Goal: Obtain resource: Download file/media

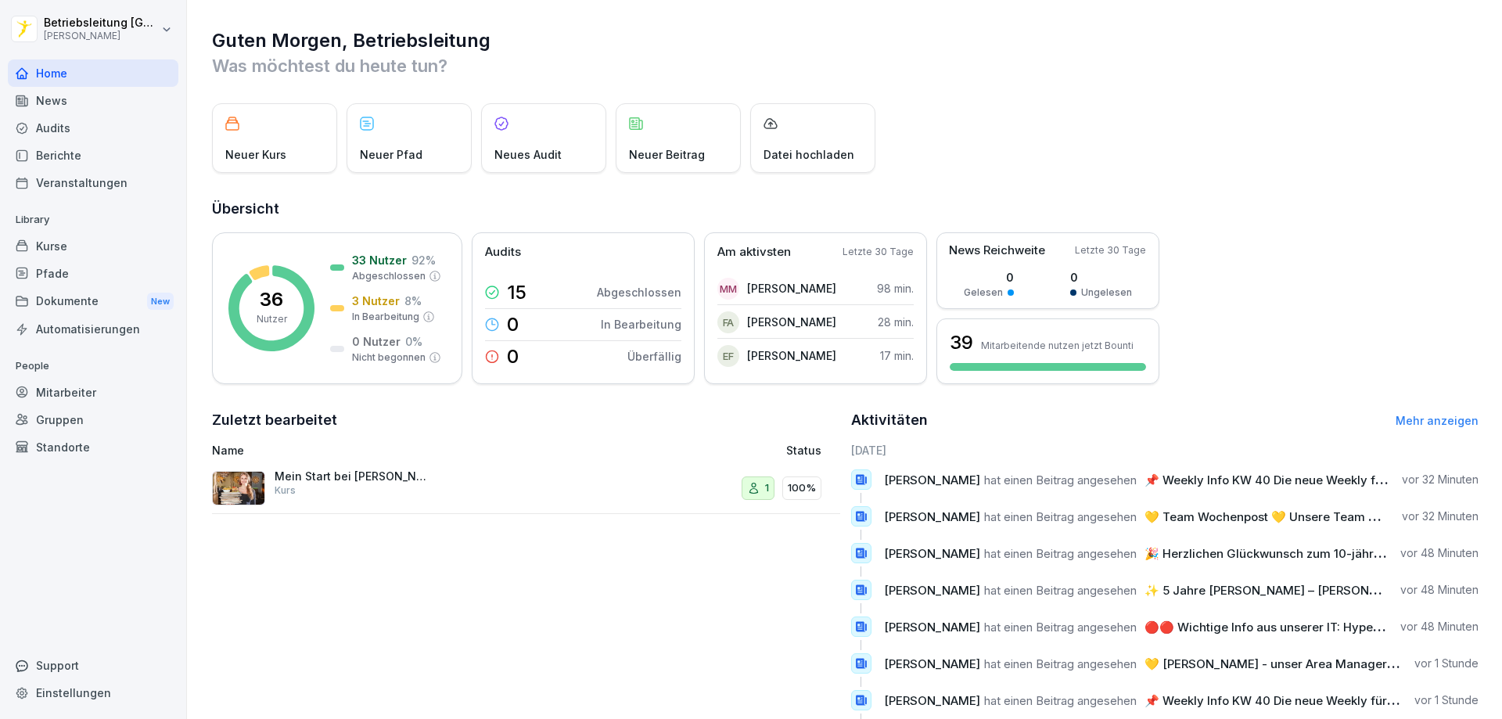
click at [90, 300] on div "Dokumente New" at bounding box center [93, 301] width 171 height 29
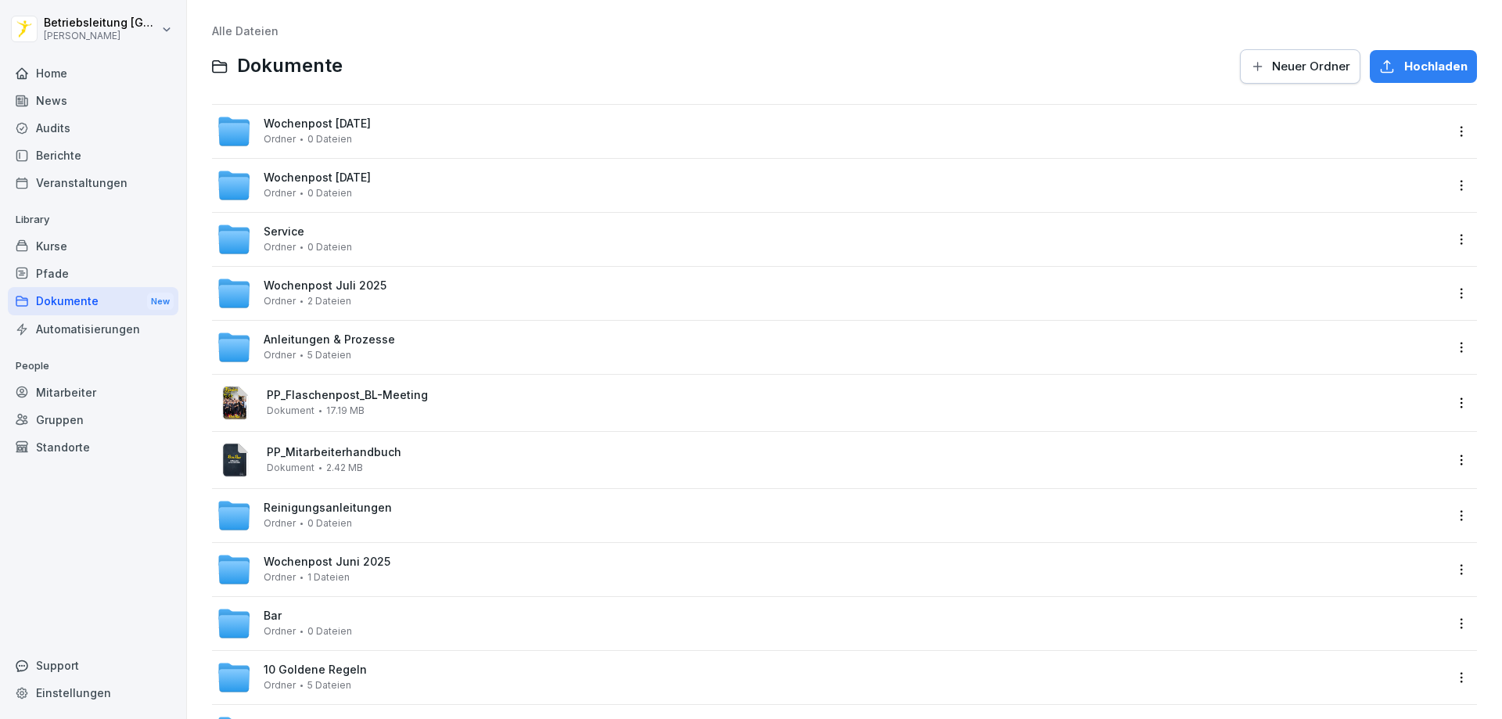
click at [462, 135] on div "Wochenpost [DATE] Ordner 0 Dateien" at bounding box center [830, 131] width 1227 height 34
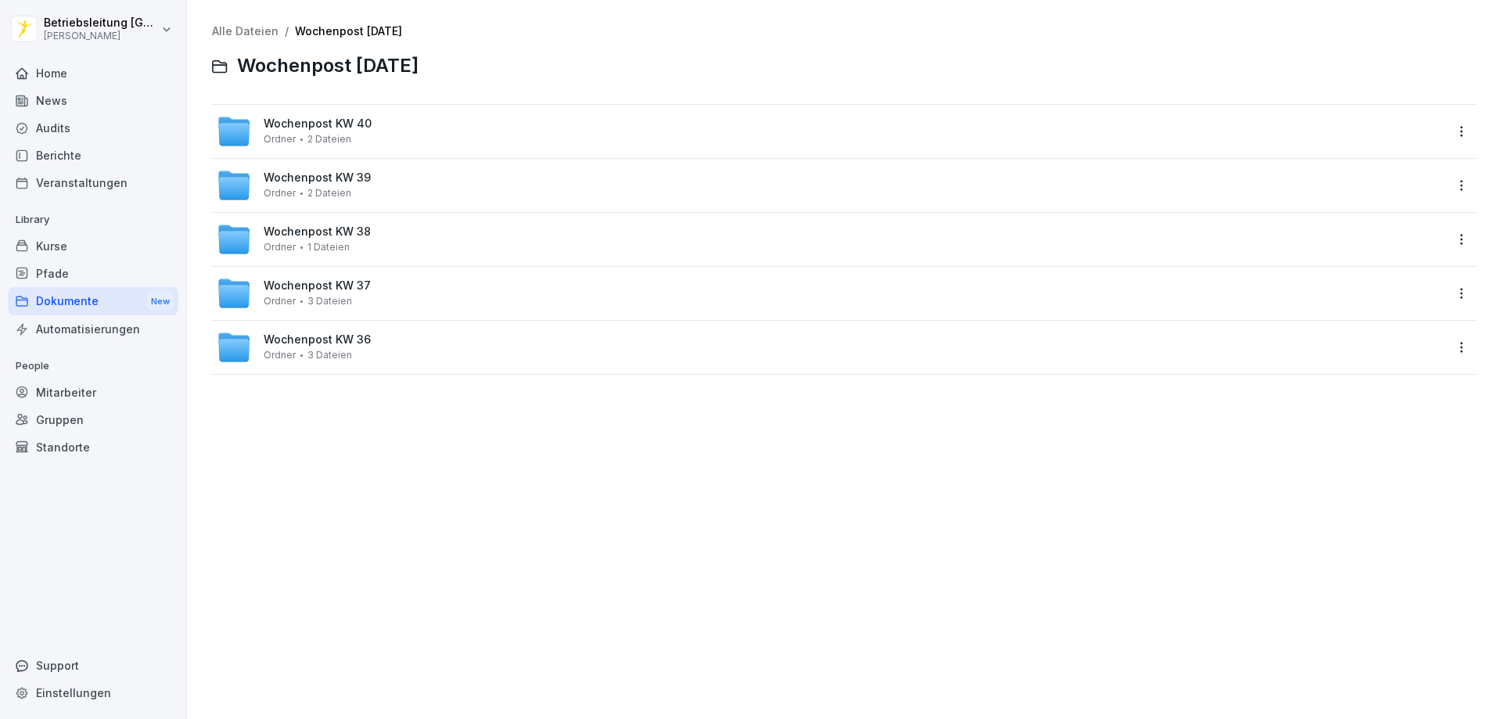
click at [411, 144] on div "Wochenpost KW 40 Ordner 2 Dateien" at bounding box center [830, 131] width 1227 height 34
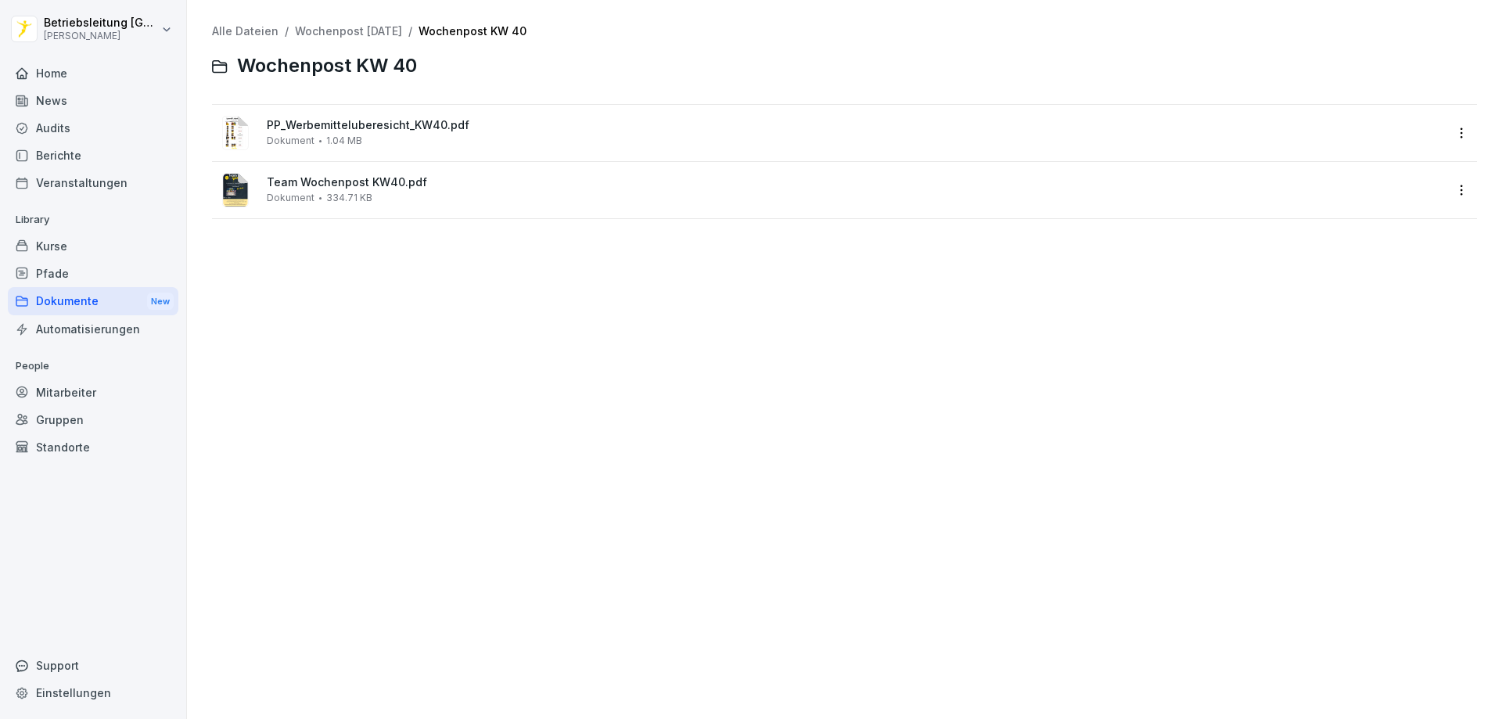
click at [356, 188] on span "Team Wochenpost KW40.pdf" at bounding box center [855, 182] width 1177 height 13
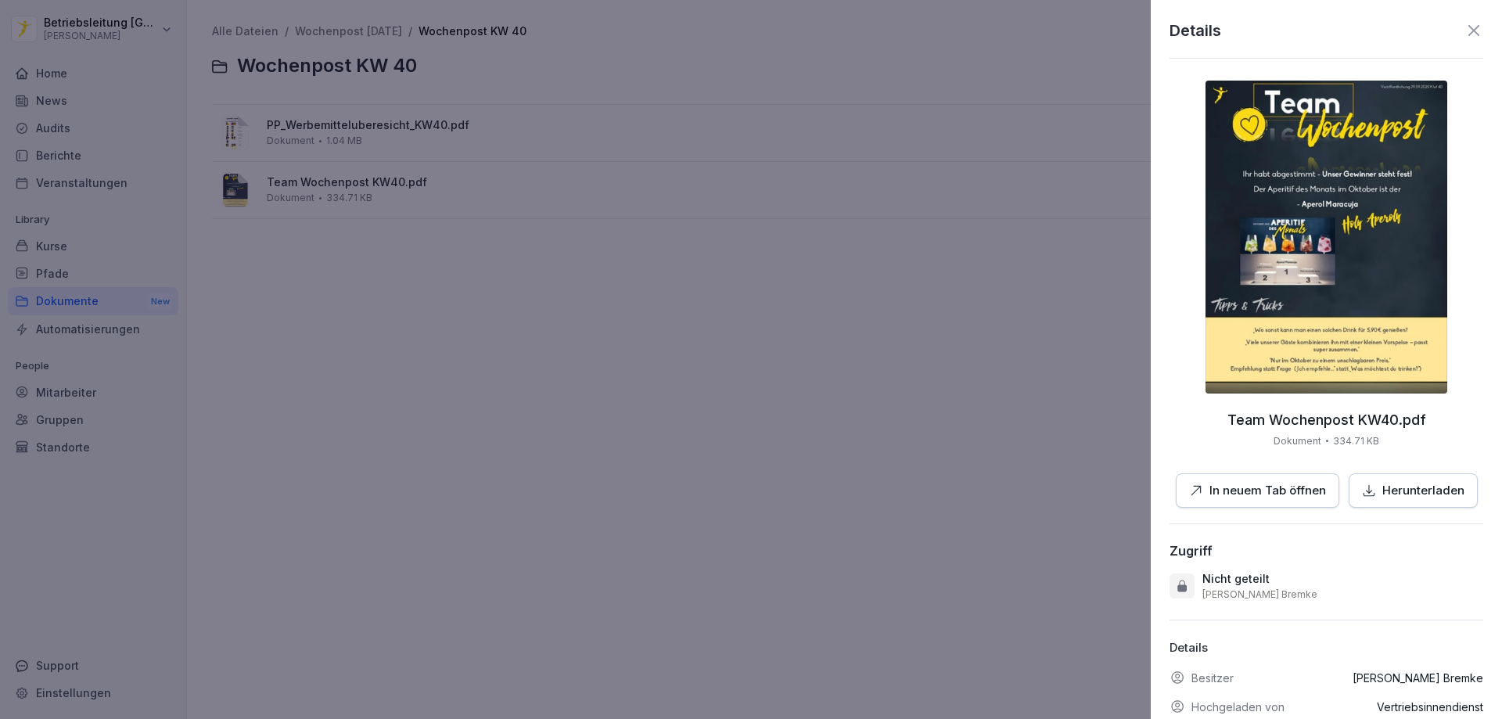
click at [919, 375] on div at bounding box center [751, 359] width 1502 height 719
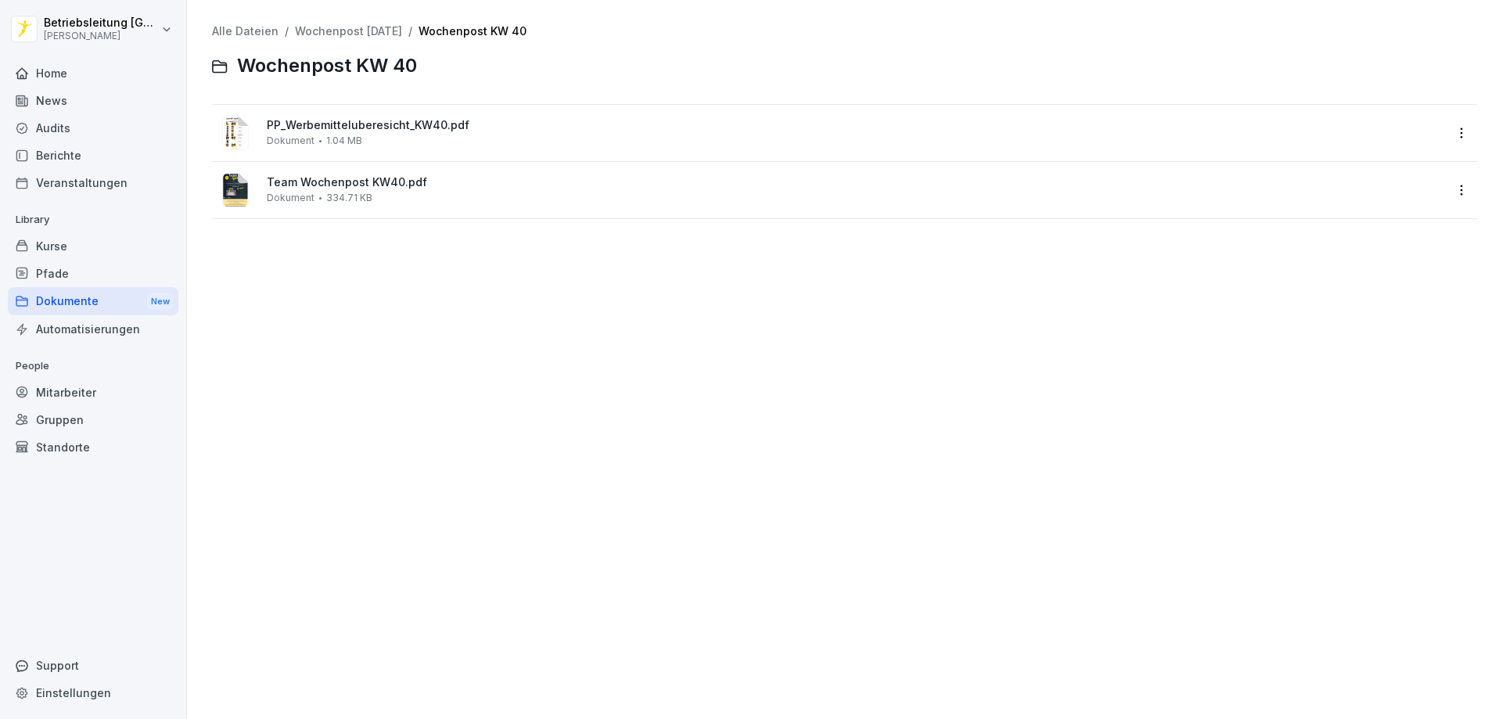
click at [108, 300] on div "Dokumente New" at bounding box center [93, 301] width 171 height 29
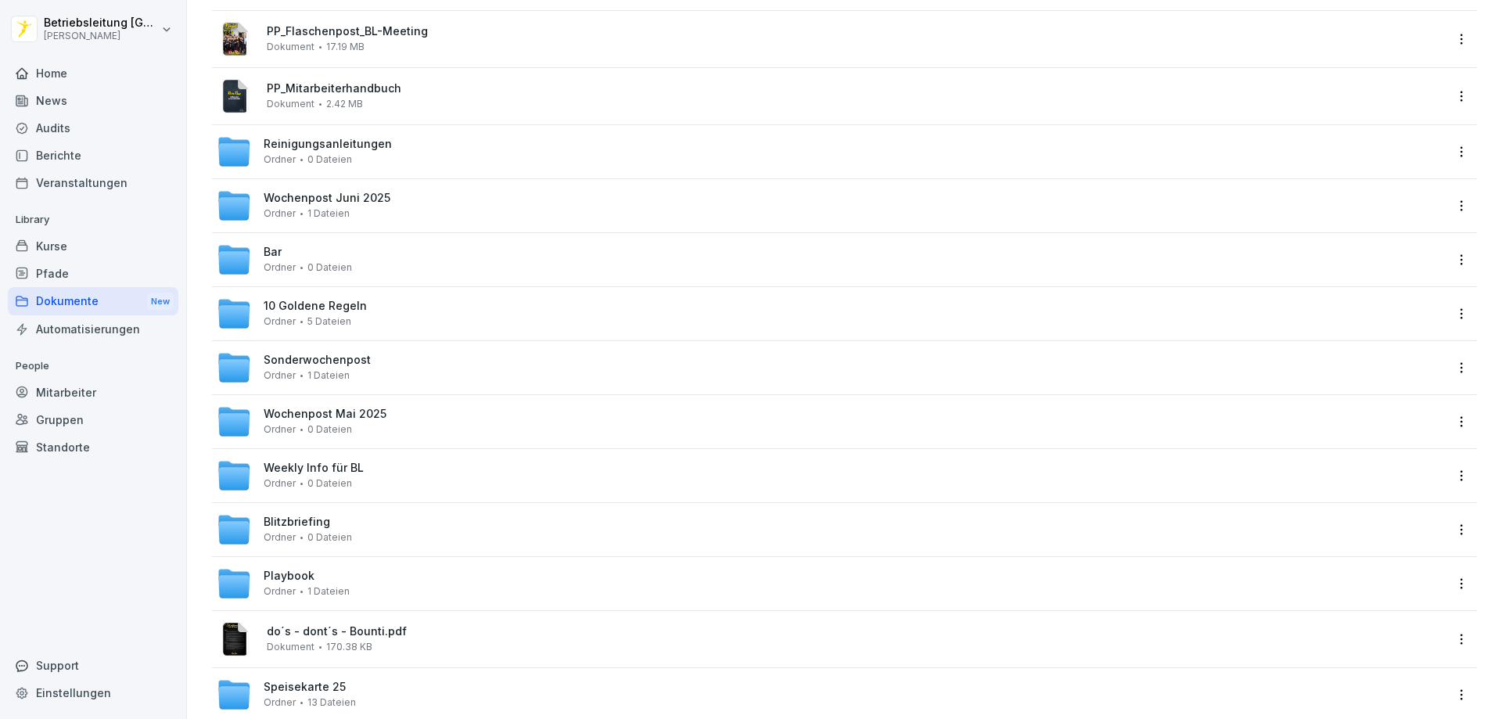
scroll to position [404, 0]
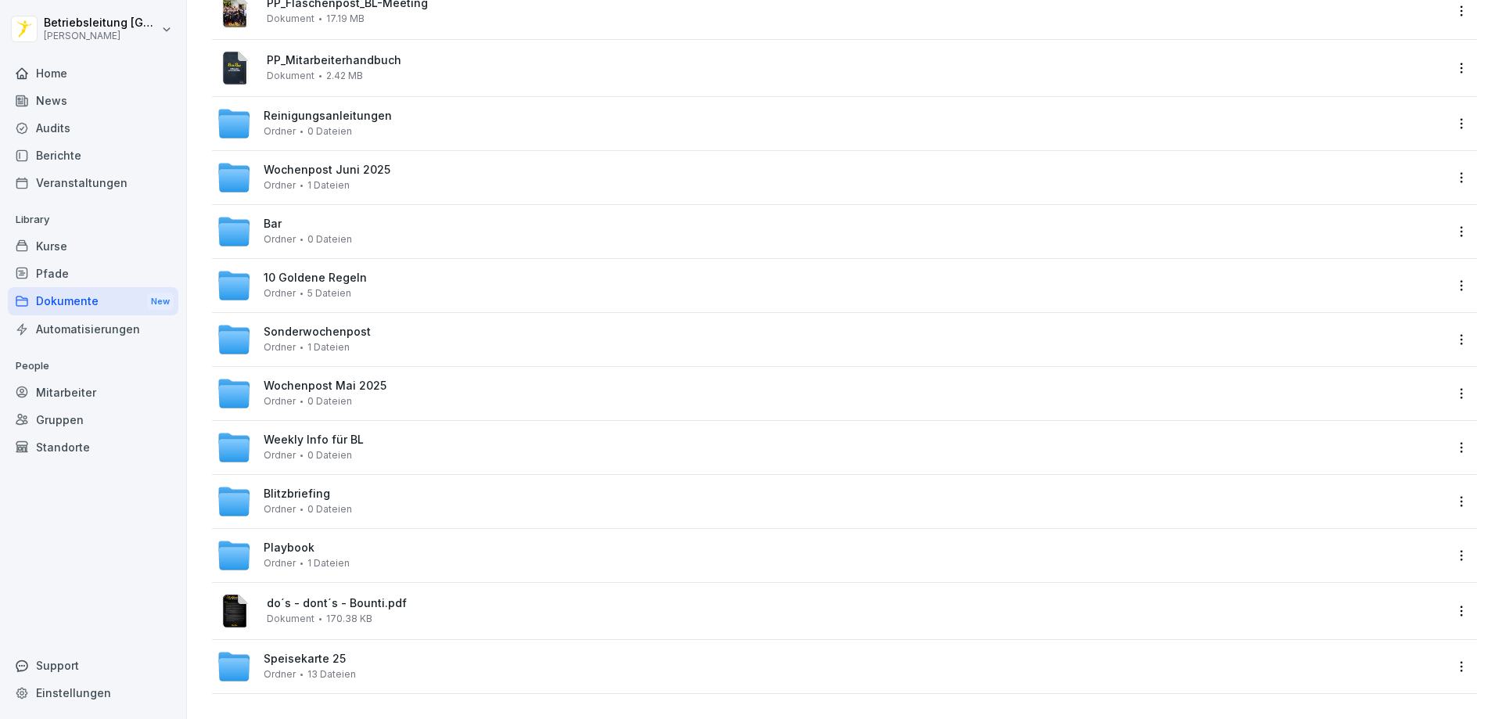
click at [350, 437] on div "Weekly Info für BL Ordner 0 Dateien" at bounding box center [314, 446] width 100 height 27
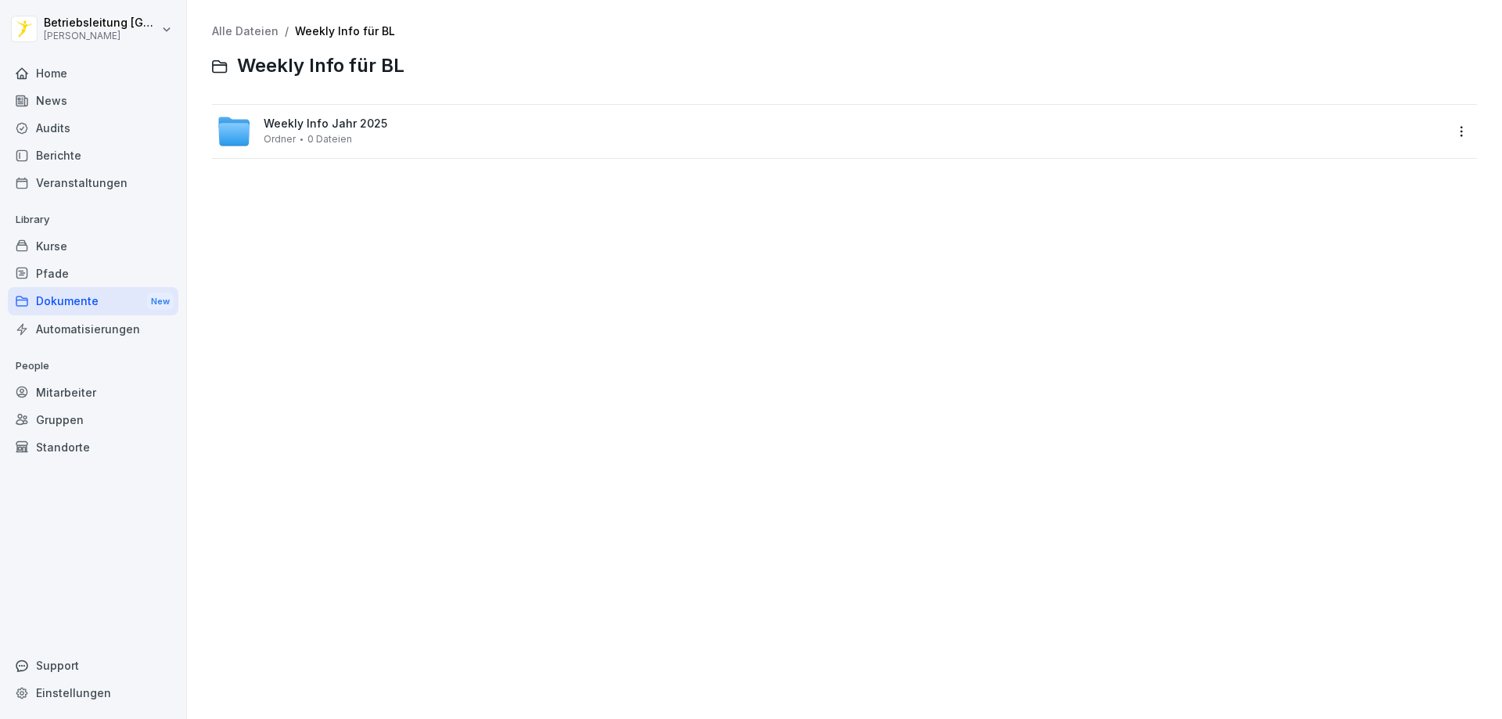
click at [335, 140] on span "0 Dateien" at bounding box center [329, 139] width 45 height 11
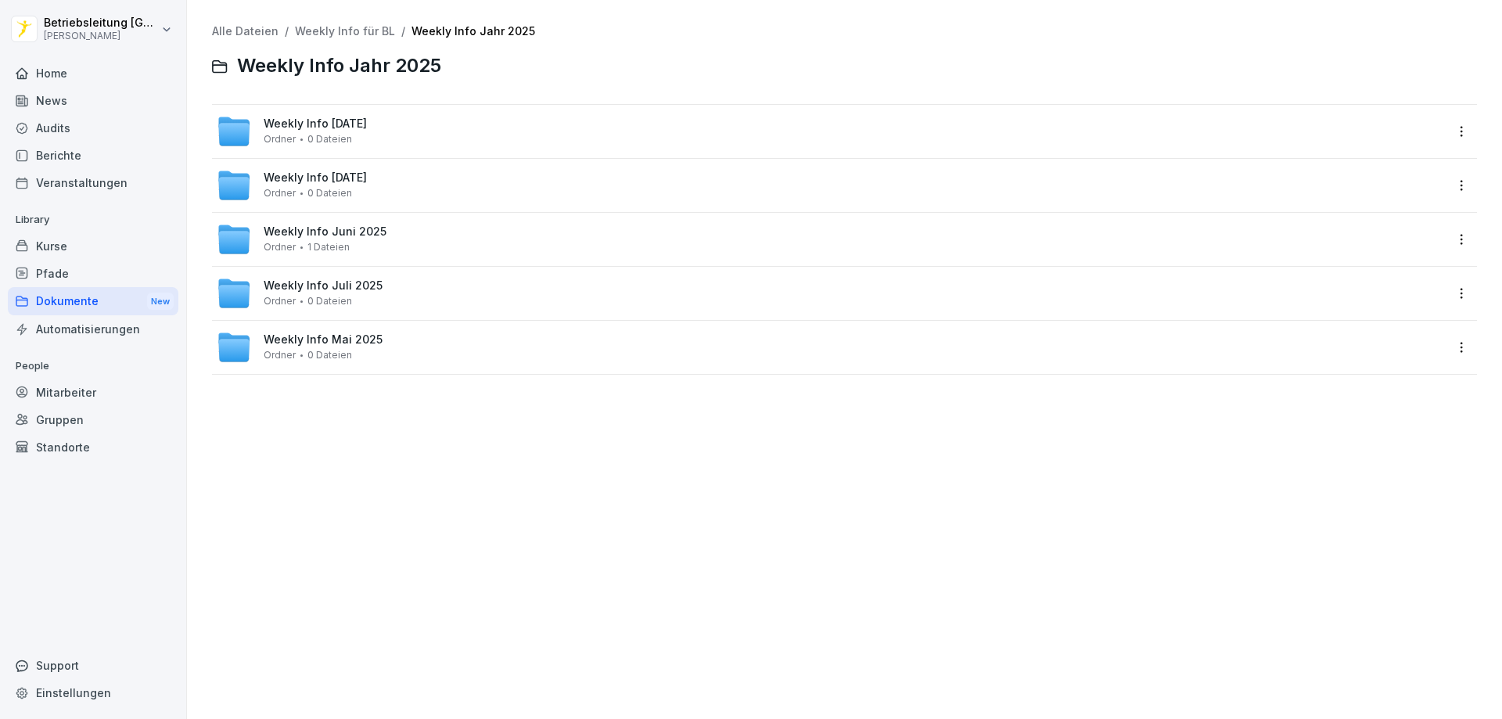
click at [364, 130] on span "Weekly Info [DATE]" at bounding box center [315, 123] width 103 height 13
click at [336, 134] on span "8 Dateien" at bounding box center [329, 139] width 45 height 11
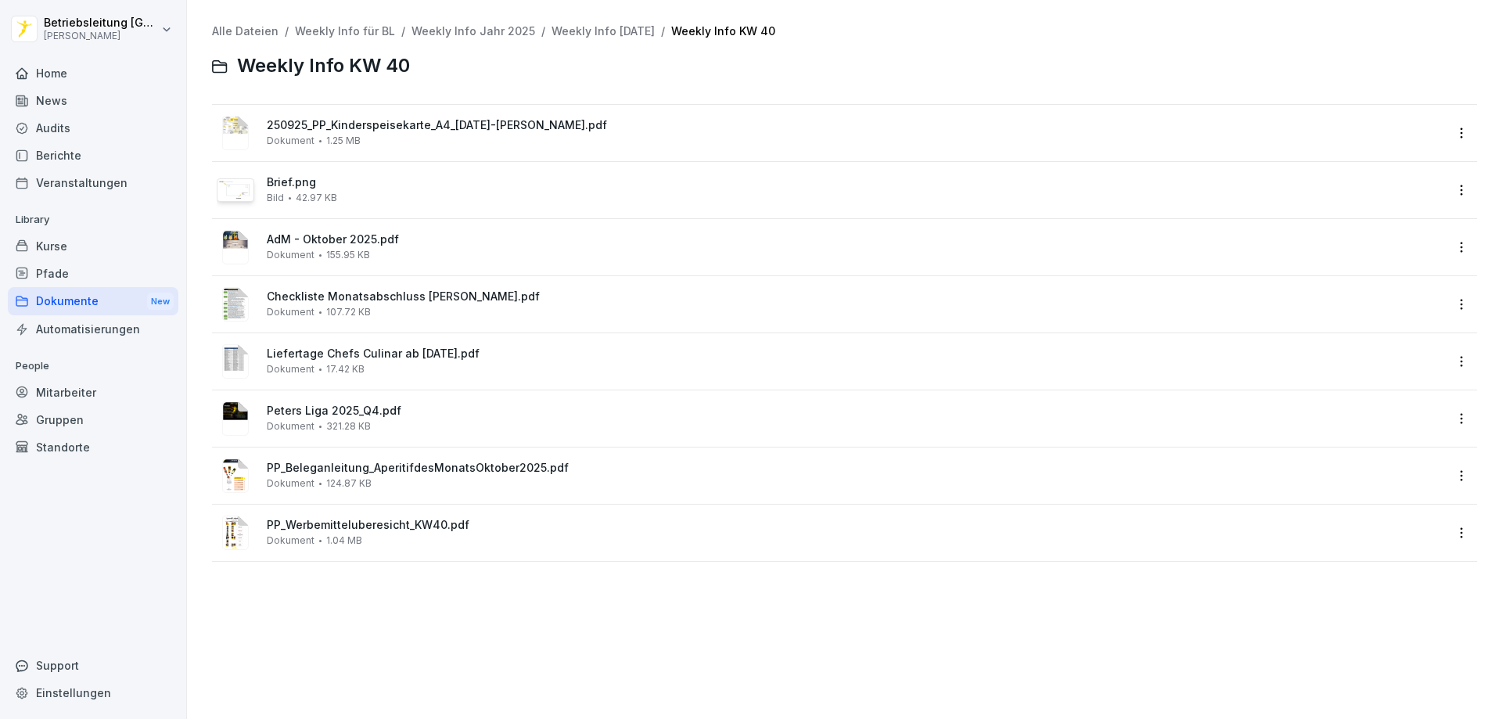
click at [336, 246] on div "AdM - [DATE].pdf Dokument 155.95 KB" at bounding box center [855, 246] width 1177 height 27
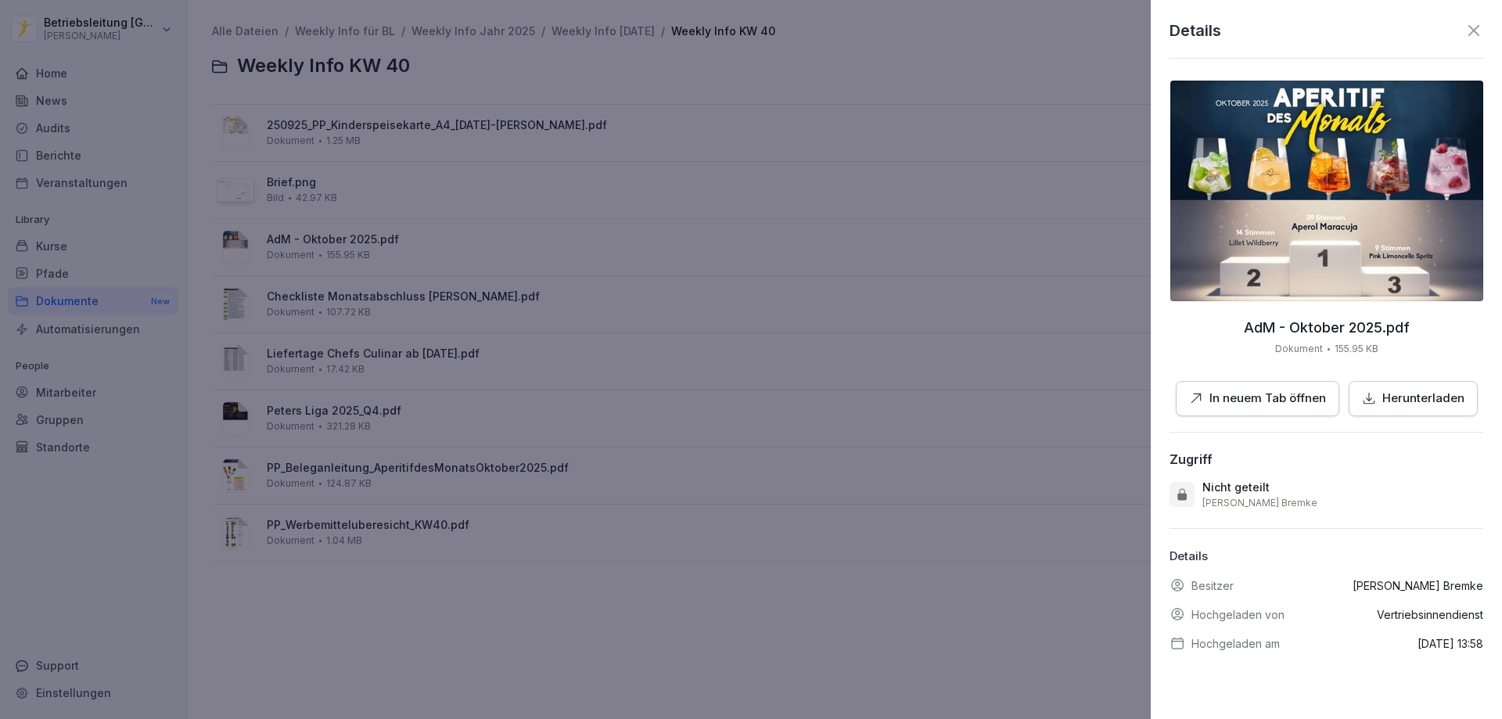
click at [1325, 392] on button "In neuem Tab öffnen" at bounding box center [1257, 398] width 163 height 35
click at [589, 627] on div at bounding box center [751, 359] width 1502 height 719
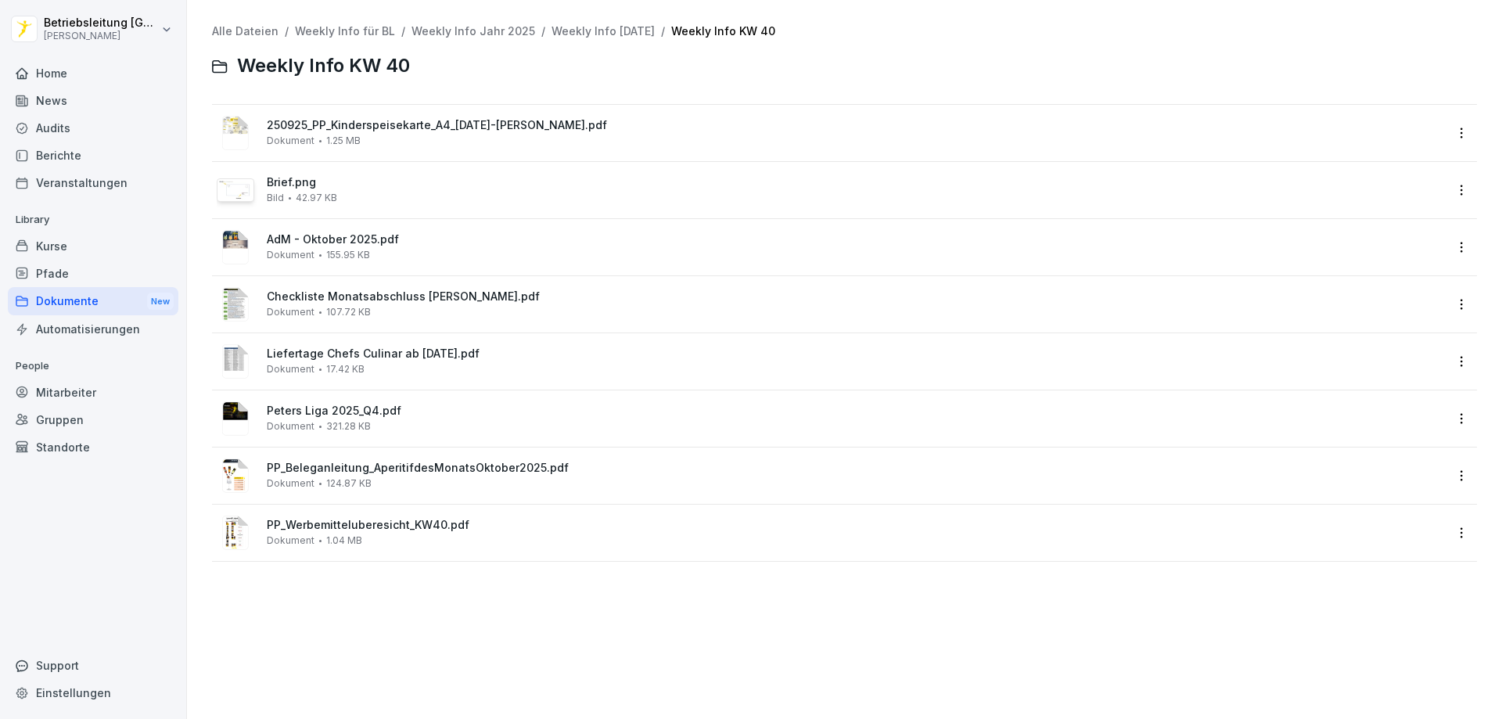
click at [104, 313] on div "Dokumente New" at bounding box center [93, 301] width 171 height 29
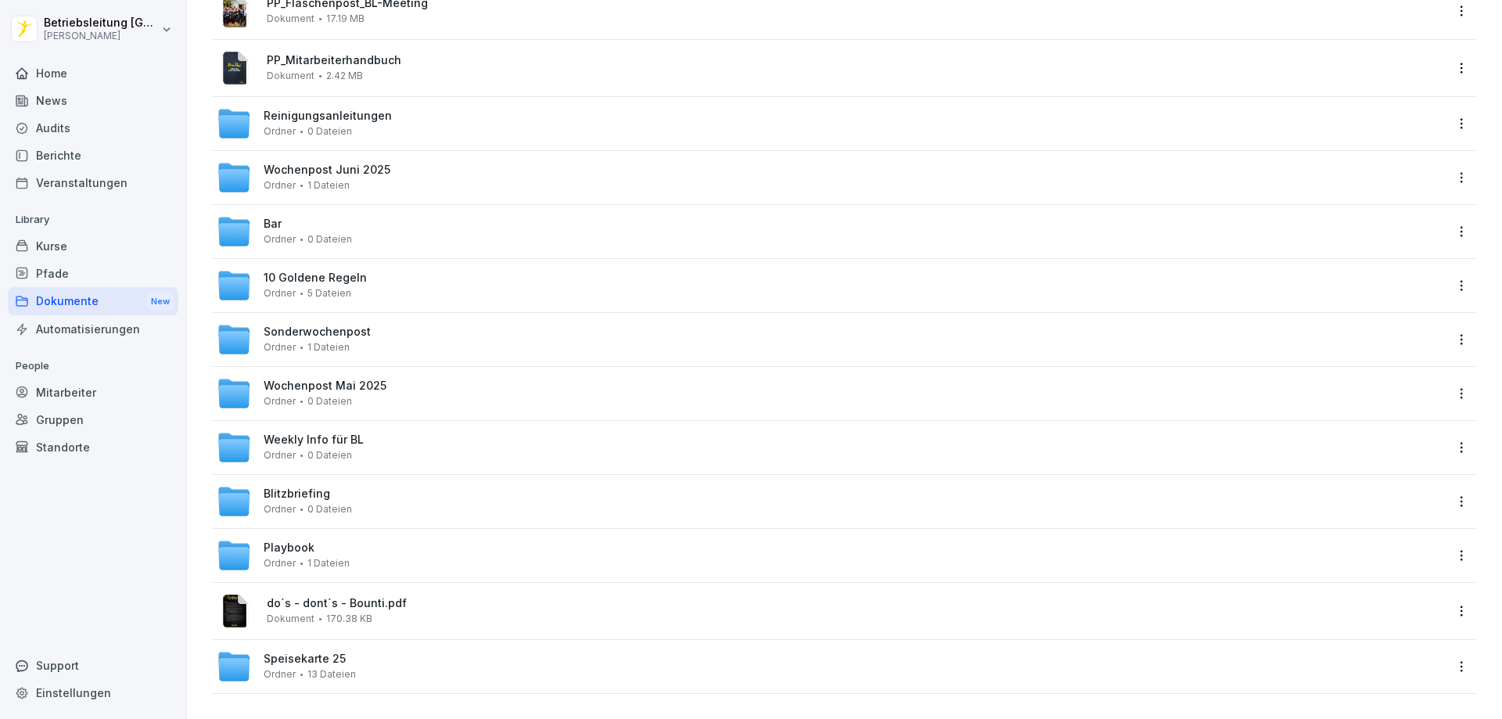
scroll to position [404, 0]
click at [413, 451] on div "Weekly Info für BL Ordner 0 Dateien" at bounding box center [830, 447] width 1227 height 34
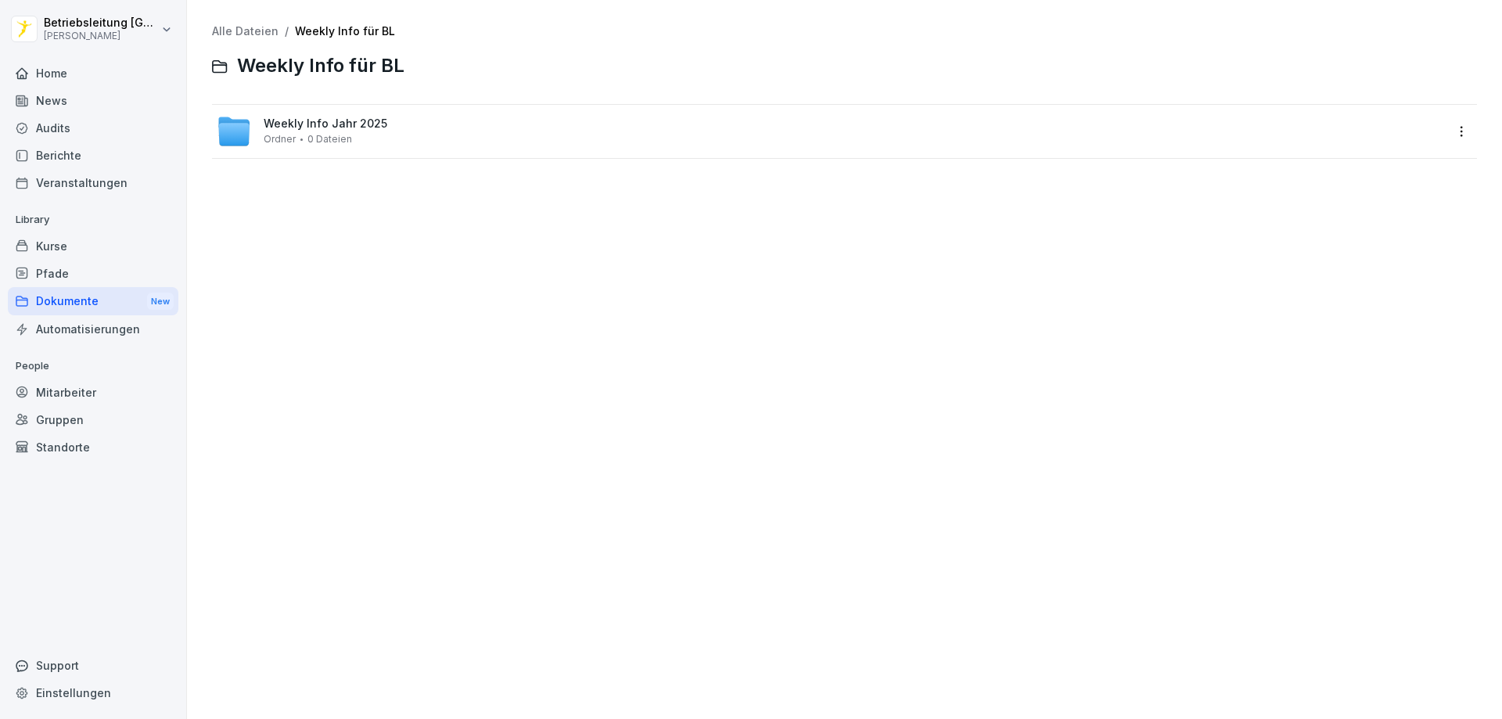
click at [398, 146] on div "Weekly Info Jahr 2025 Ordner 0 Dateien" at bounding box center [830, 131] width 1227 height 34
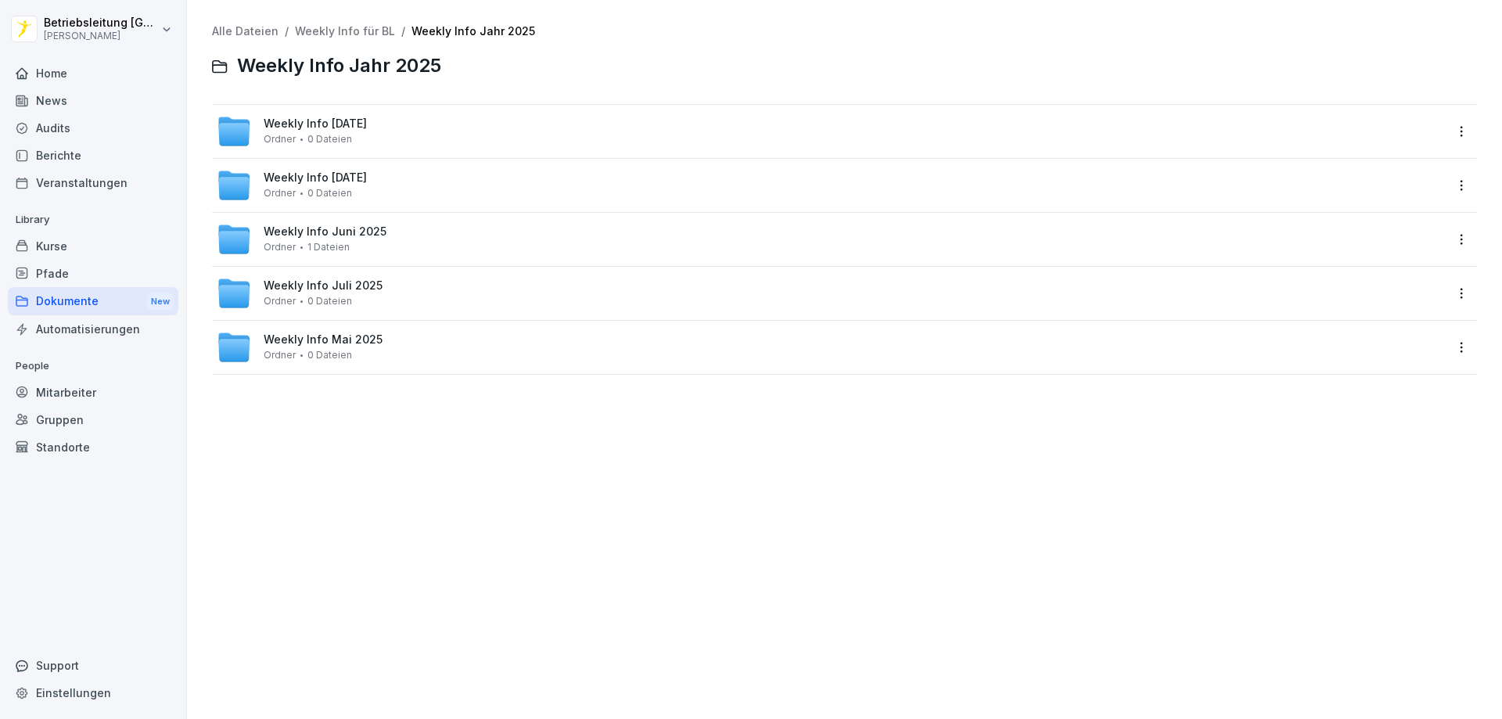
click at [367, 141] on div "Weekly Info [DATE] Ordner 0 Dateien" at bounding box center [315, 130] width 103 height 27
click at [414, 139] on div "Weekly Info KW 40 Ordner 8 Dateien" at bounding box center [830, 131] width 1227 height 34
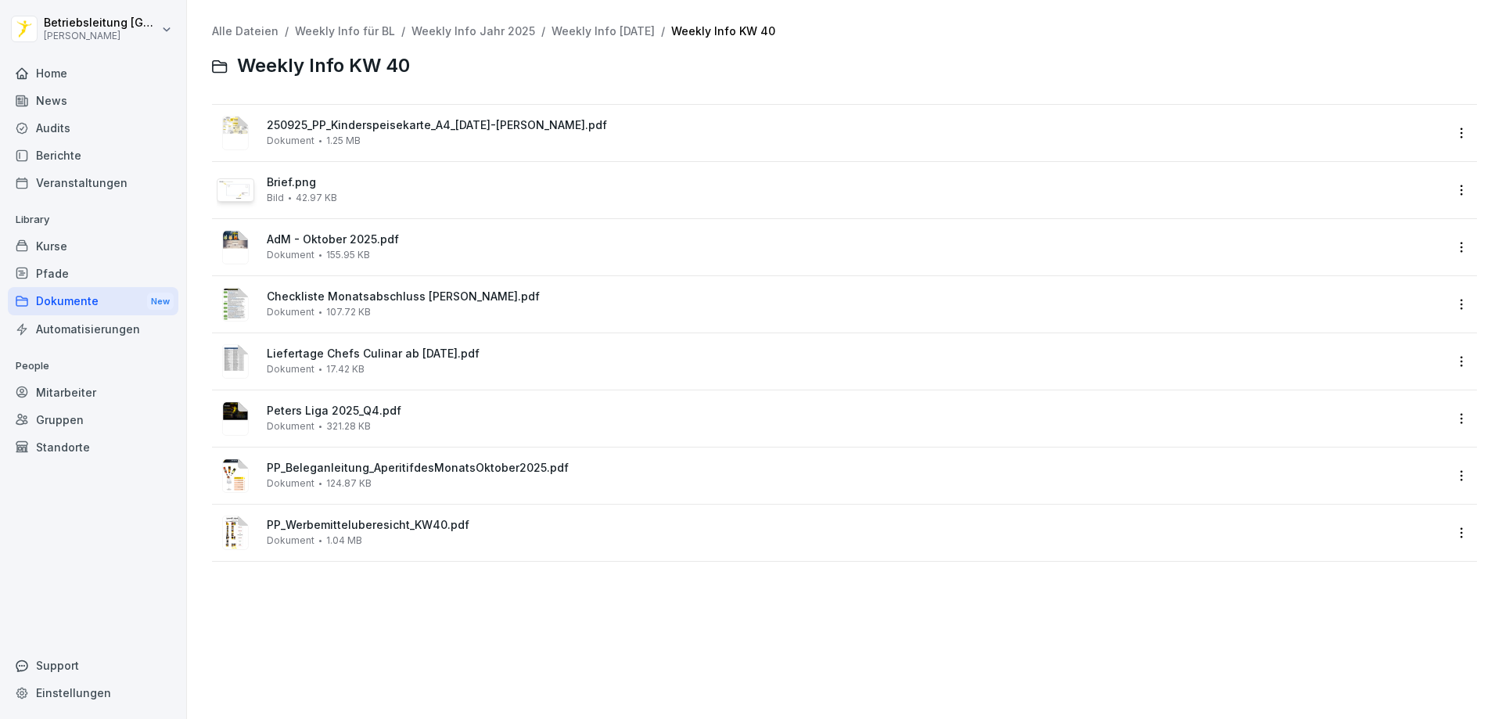
click at [125, 296] on div "Dokumente New" at bounding box center [93, 301] width 171 height 29
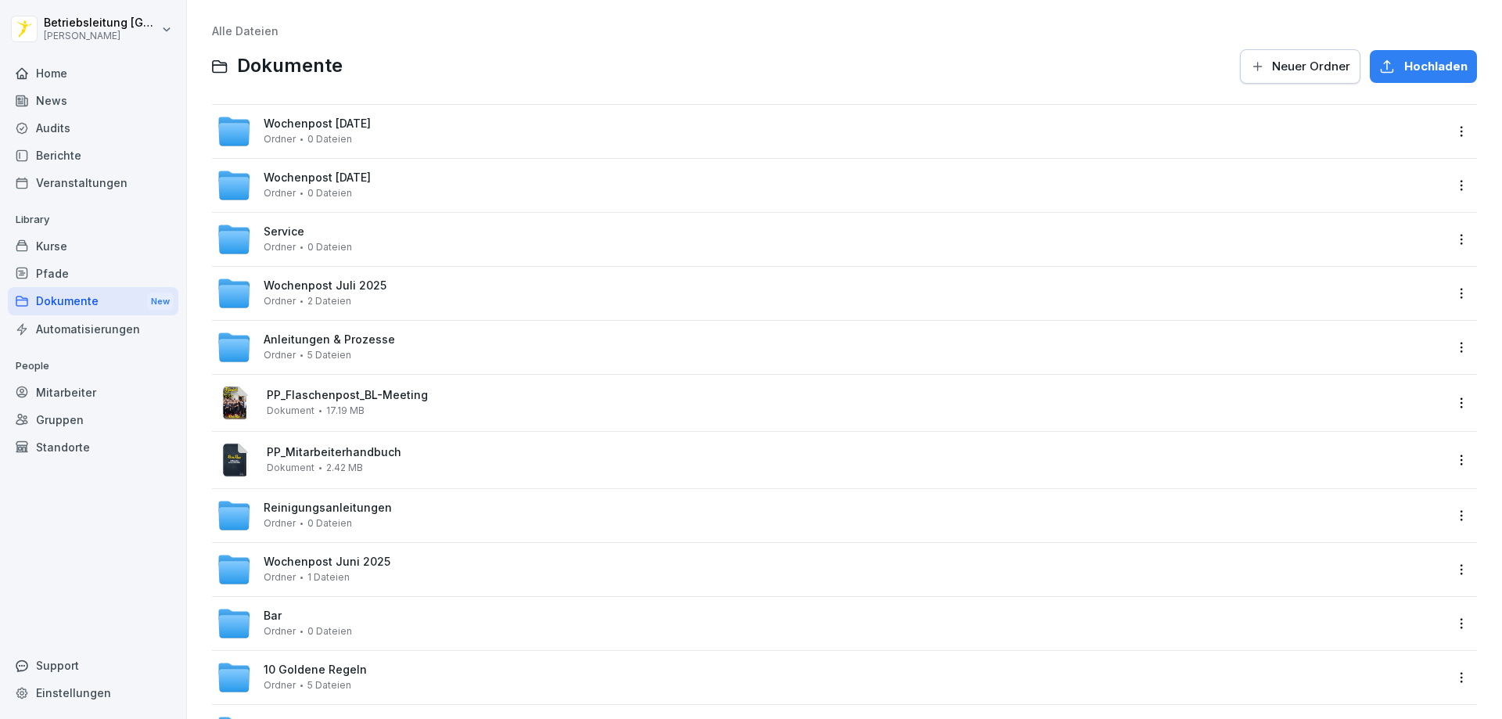
click at [422, 145] on div "Wochenpost [DATE] Ordner 0 Dateien" at bounding box center [830, 131] width 1227 height 34
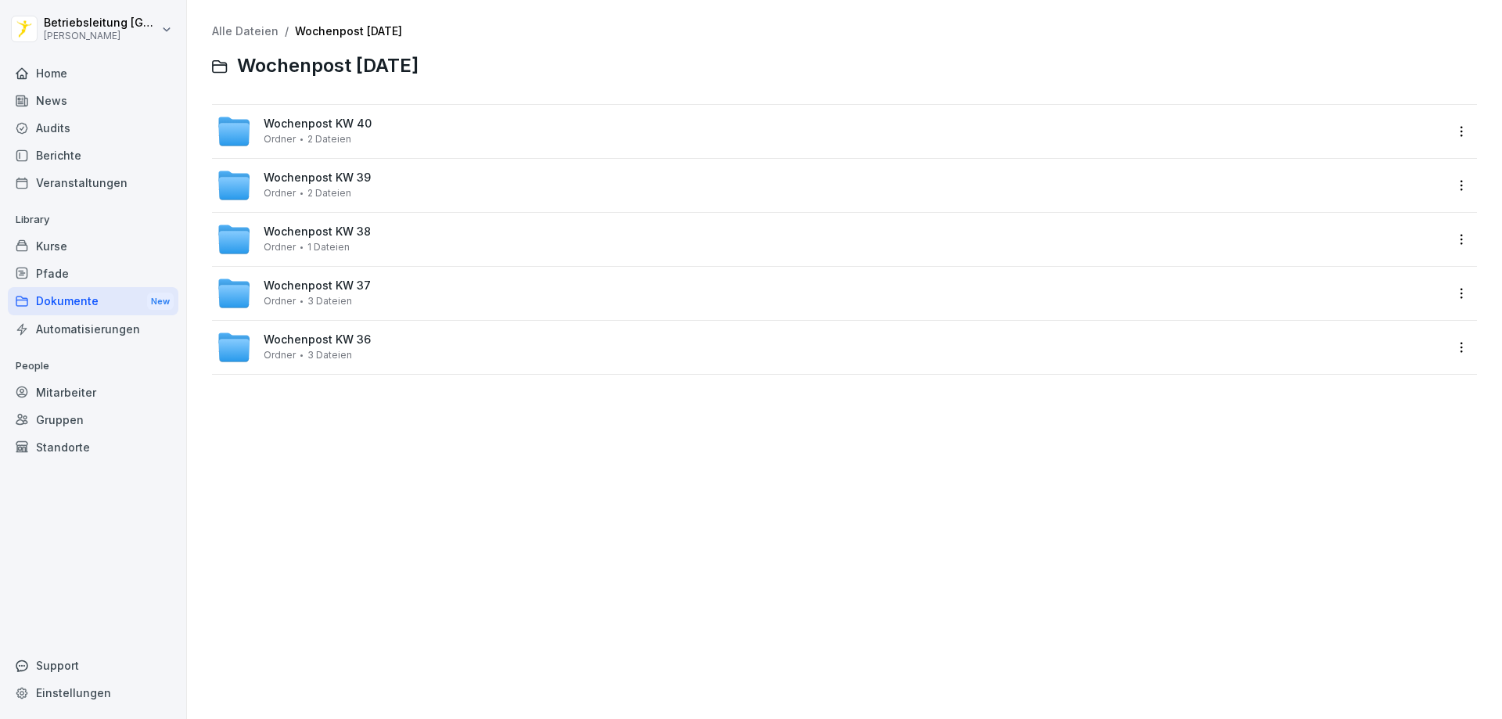
click at [405, 178] on div "Wochenpost KW 39 Ordner 2 Dateien" at bounding box center [830, 185] width 1227 height 34
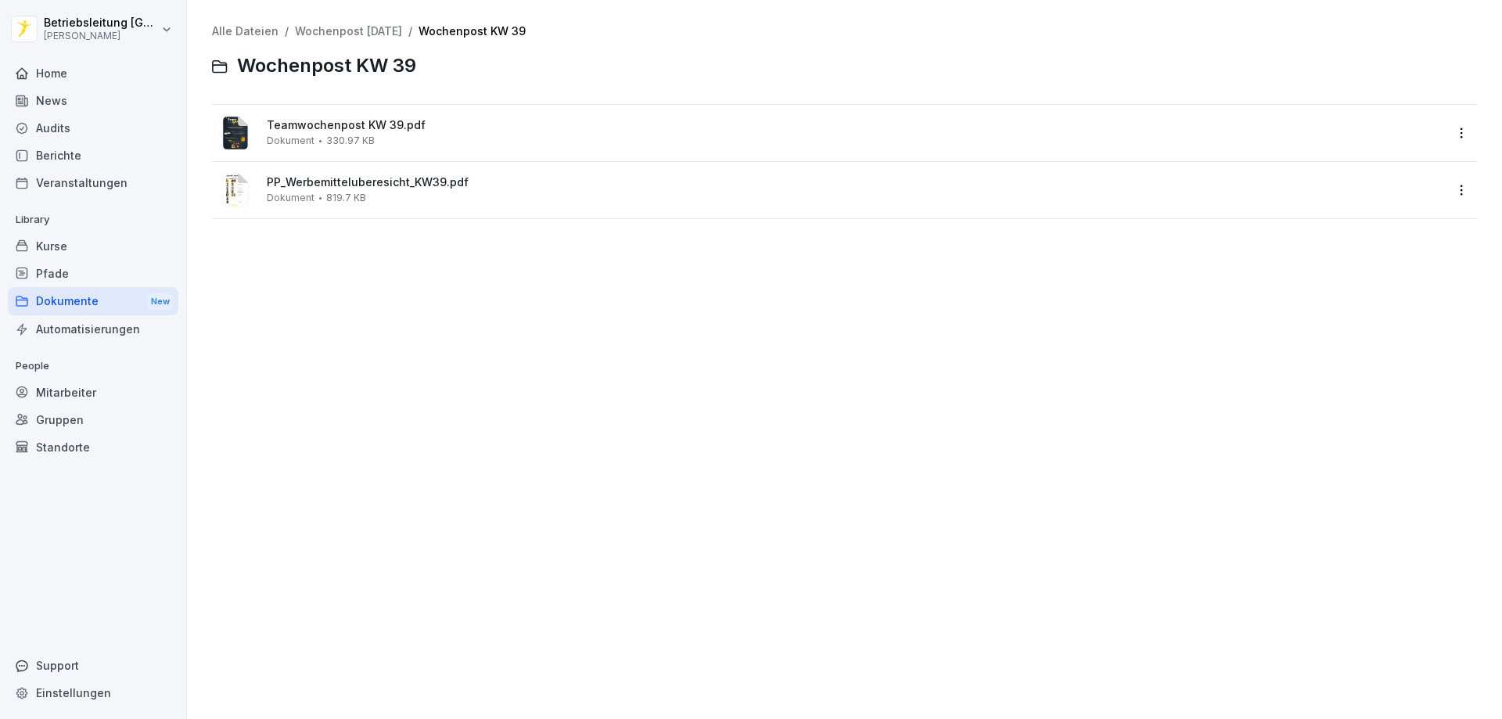
click at [373, 145] on div "Teamwochenpost KW 39.pdf Dokument 330.97 KB" at bounding box center [855, 132] width 1177 height 27
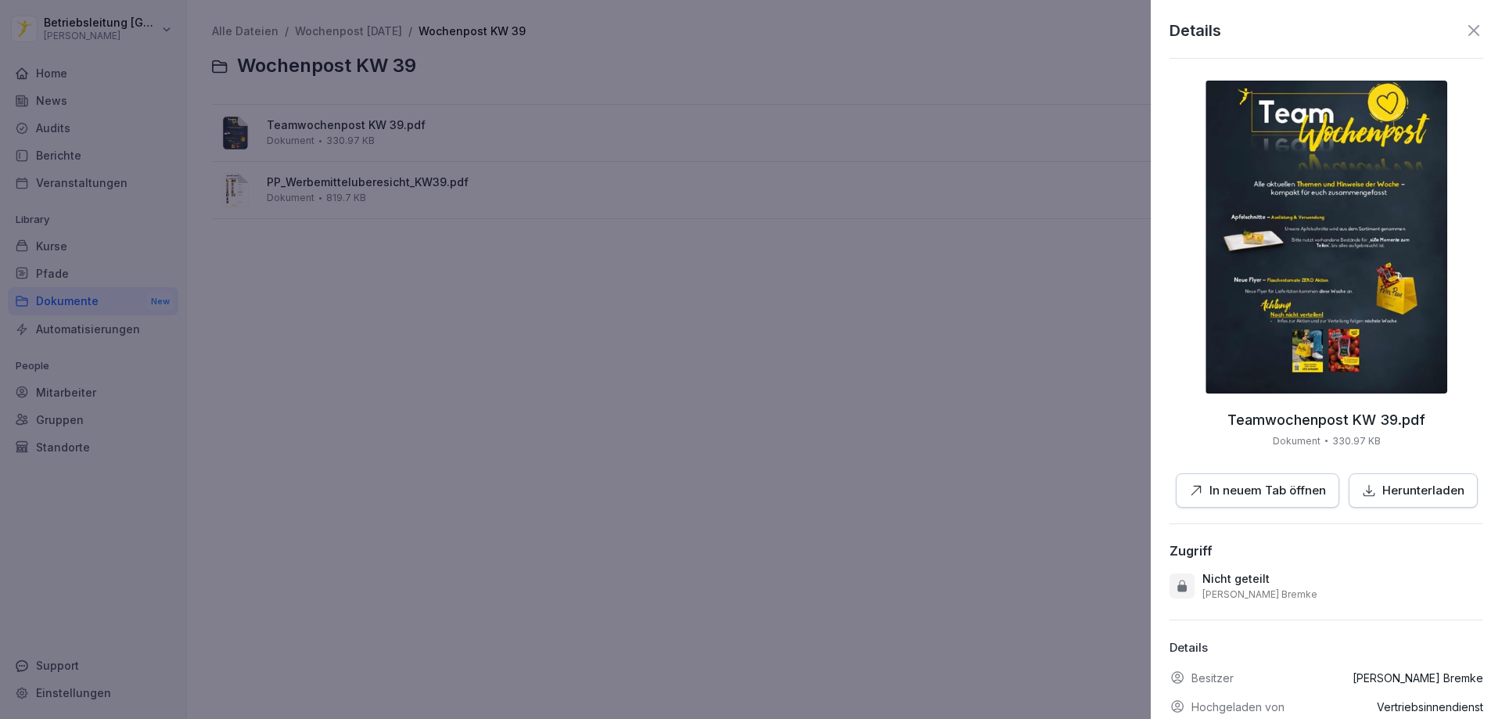
drag, startPoint x: 742, startPoint y: 388, endPoint x: 640, endPoint y: 351, distance: 108.1
click at [738, 385] on div at bounding box center [751, 359] width 1502 height 719
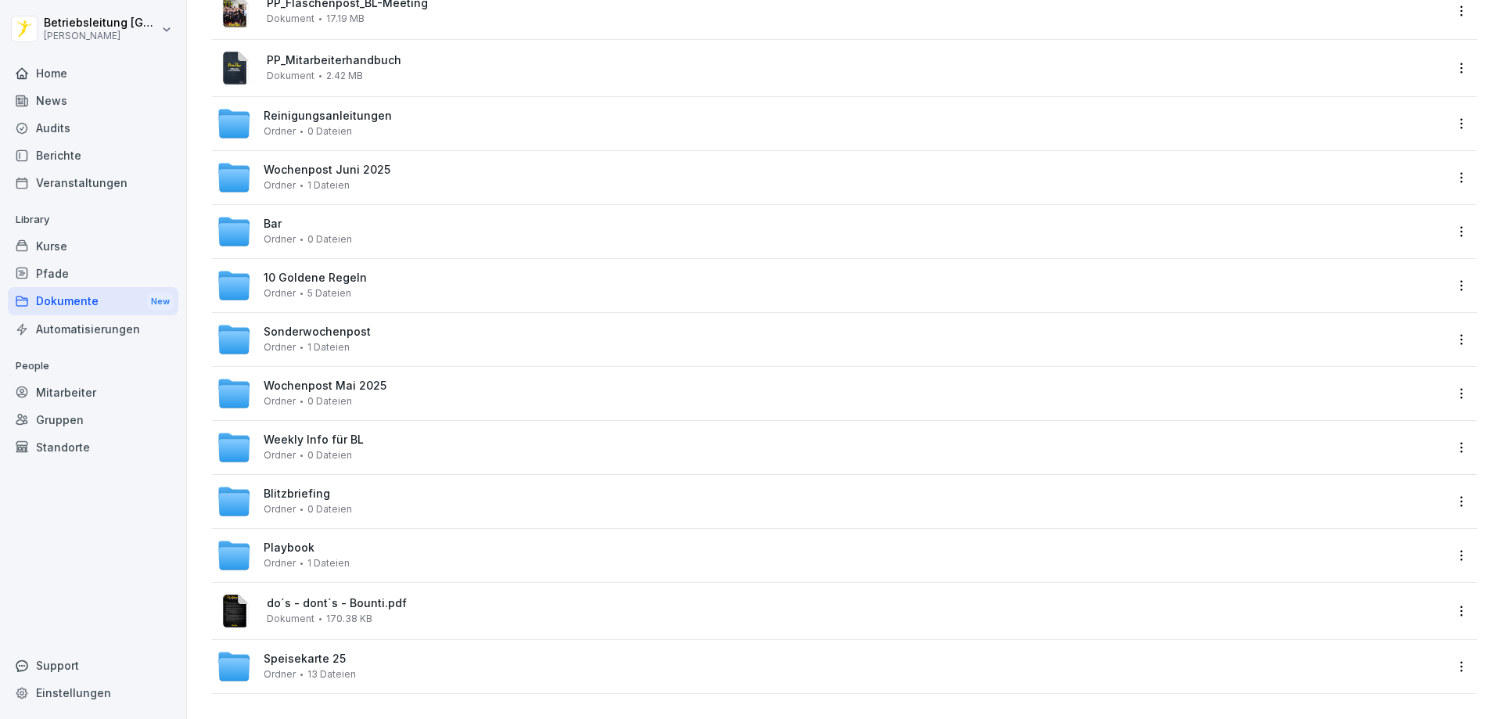
scroll to position [404, 0]
click at [373, 440] on div "Weekly Info für BL Ordner 0 Dateien" at bounding box center [830, 447] width 1227 height 34
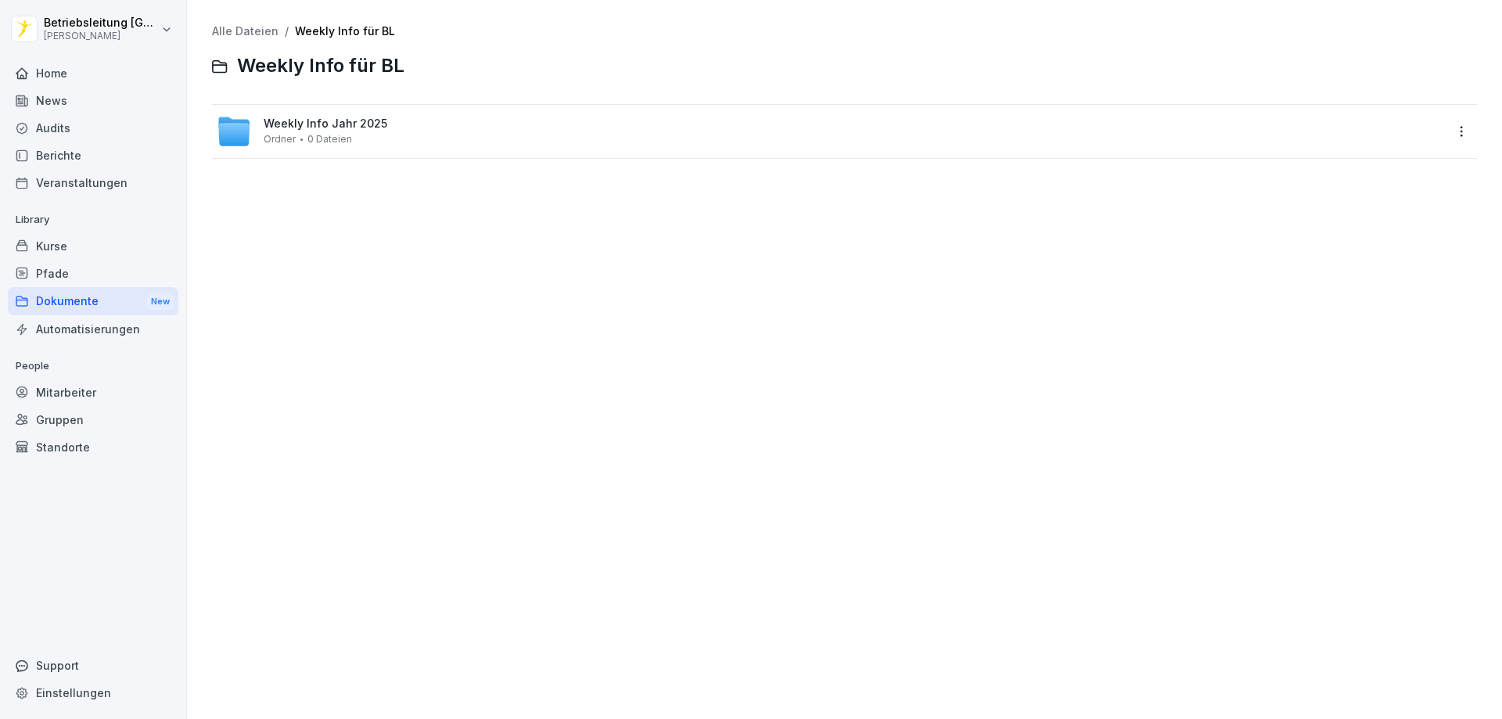
click at [429, 123] on div "Weekly Info Jahr 2025 Ordner 0 Dateien" at bounding box center [830, 131] width 1227 height 34
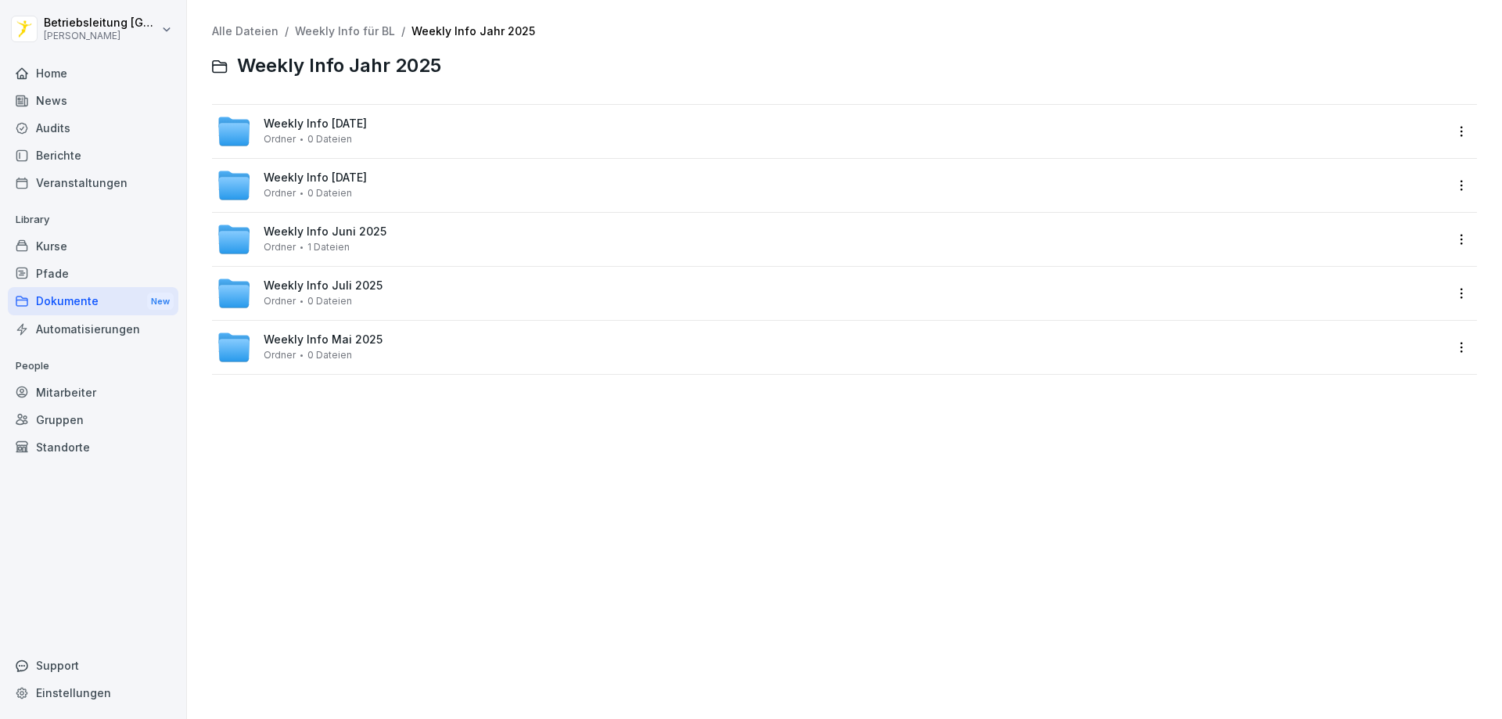
click at [367, 128] on span "Weekly Info [DATE]" at bounding box center [315, 123] width 103 height 13
click at [367, 192] on div "Weekly Info KW 39 Ordner 11 Dateien" at bounding box center [830, 185] width 1227 height 34
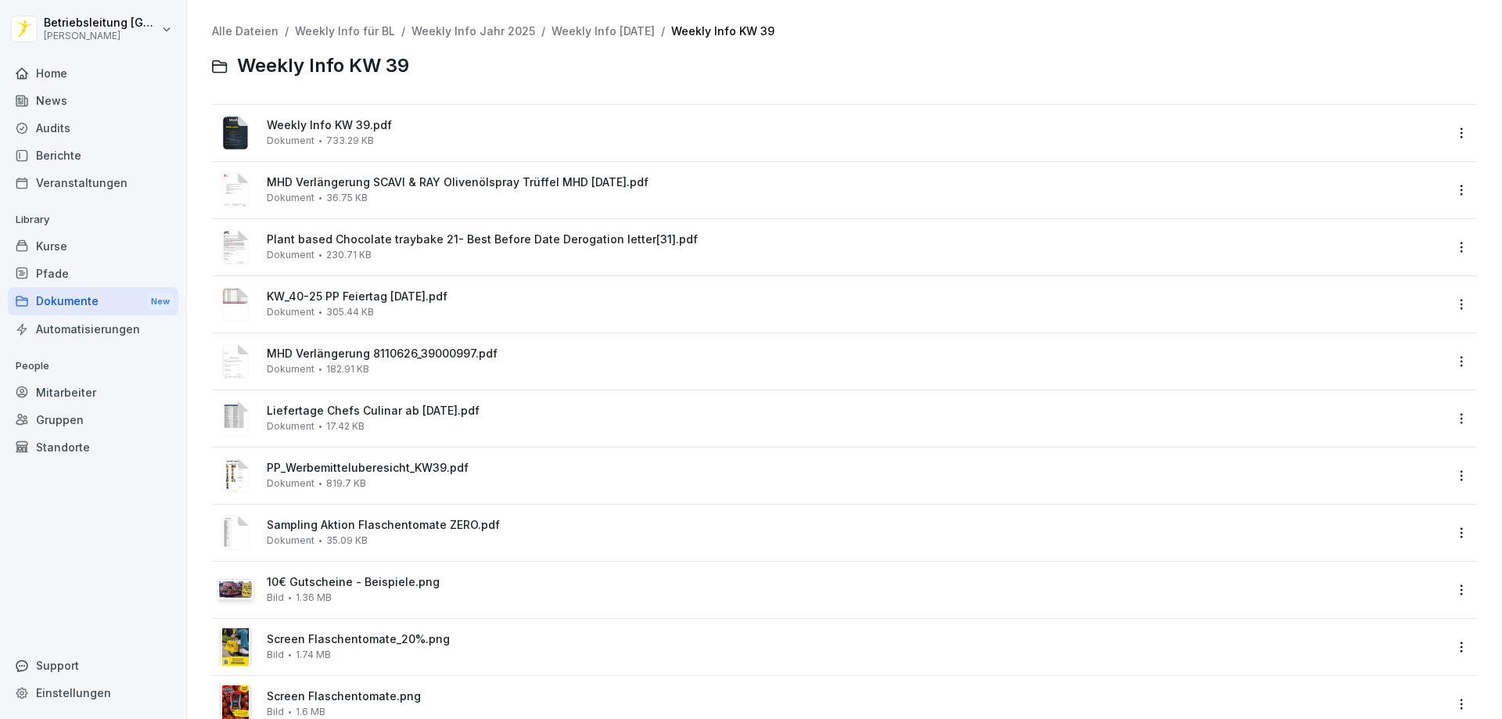
click at [340, 128] on span "Weekly Info KW 39.pdf" at bounding box center [855, 125] width 1177 height 13
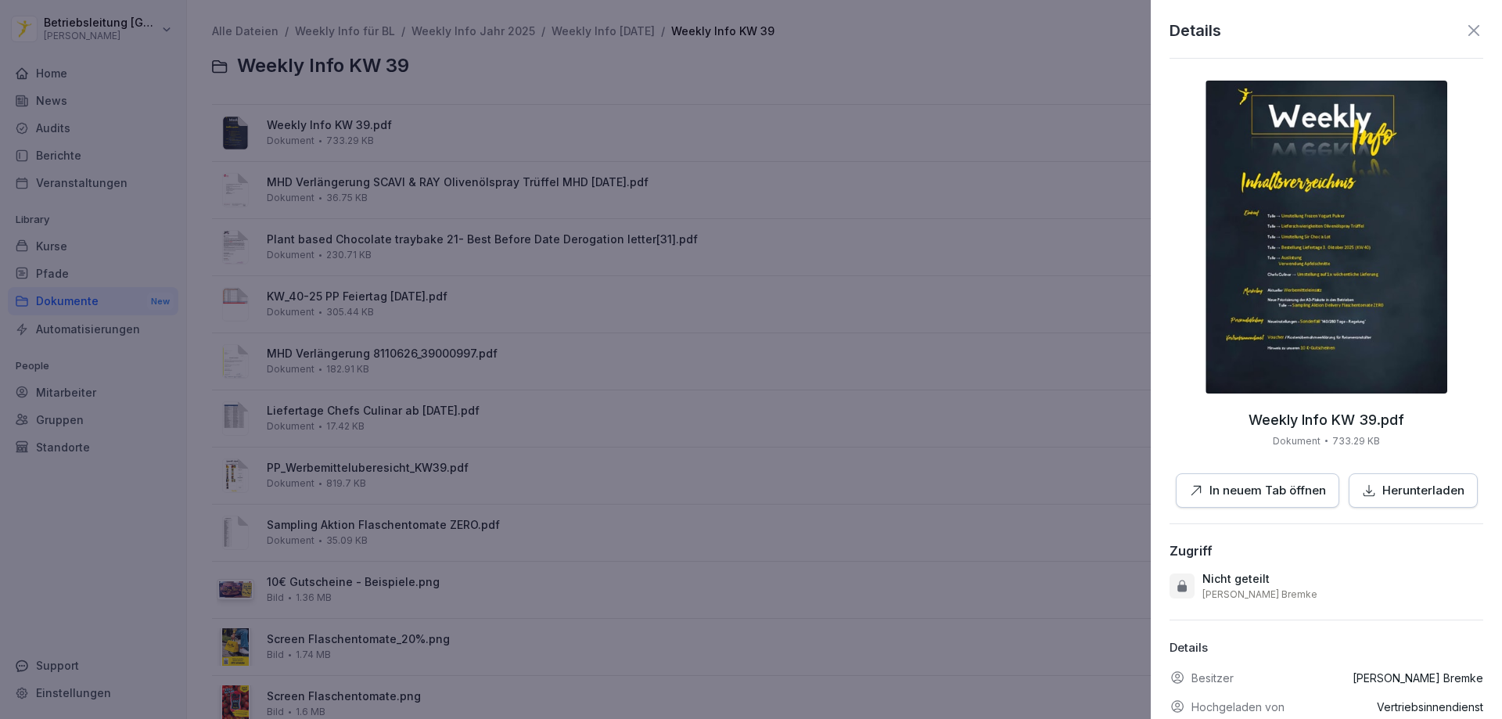
click at [1237, 478] on button "In neuem Tab öffnen" at bounding box center [1257, 490] width 163 height 35
click at [569, 387] on div at bounding box center [751, 359] width 1502 height 719
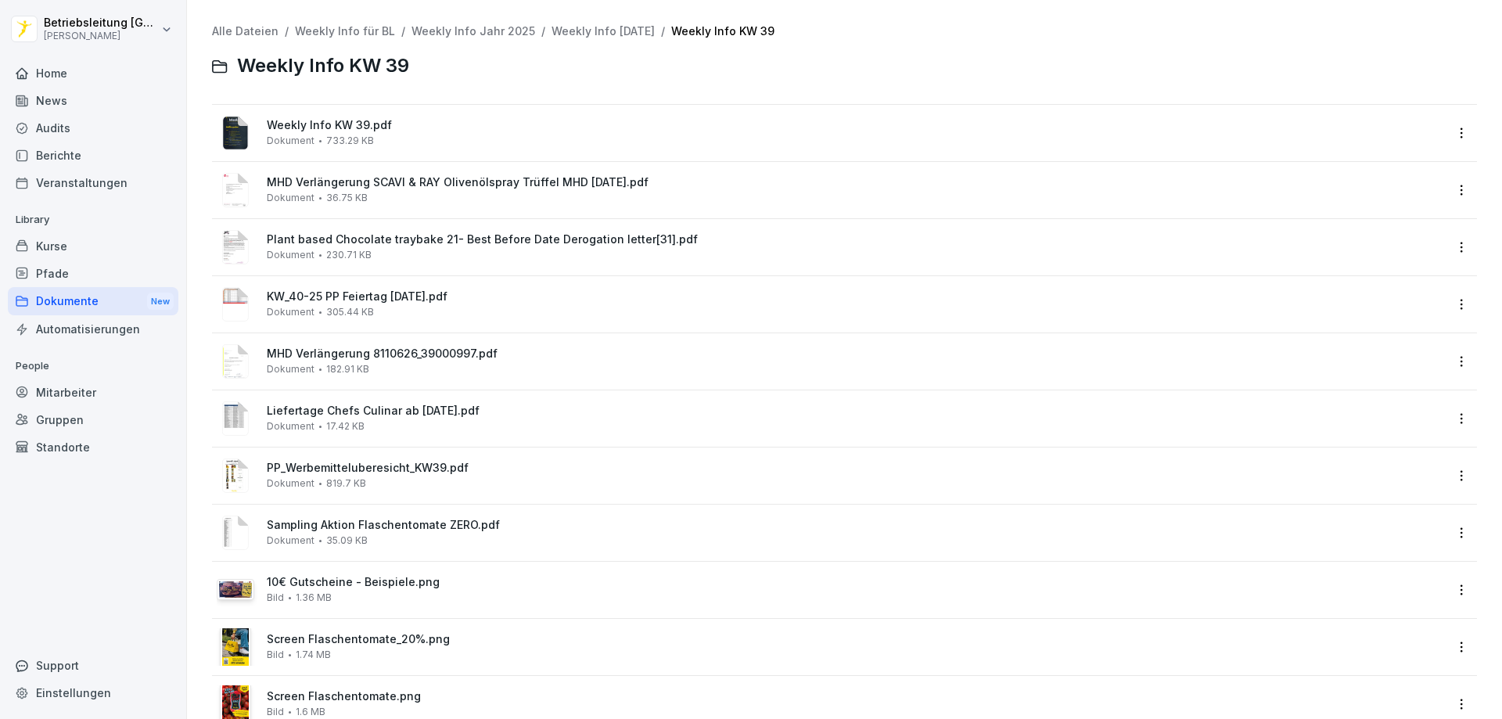
click at [95, 304] on div "Dokumente New" at bounding box center [93, 301] width 171 height 29
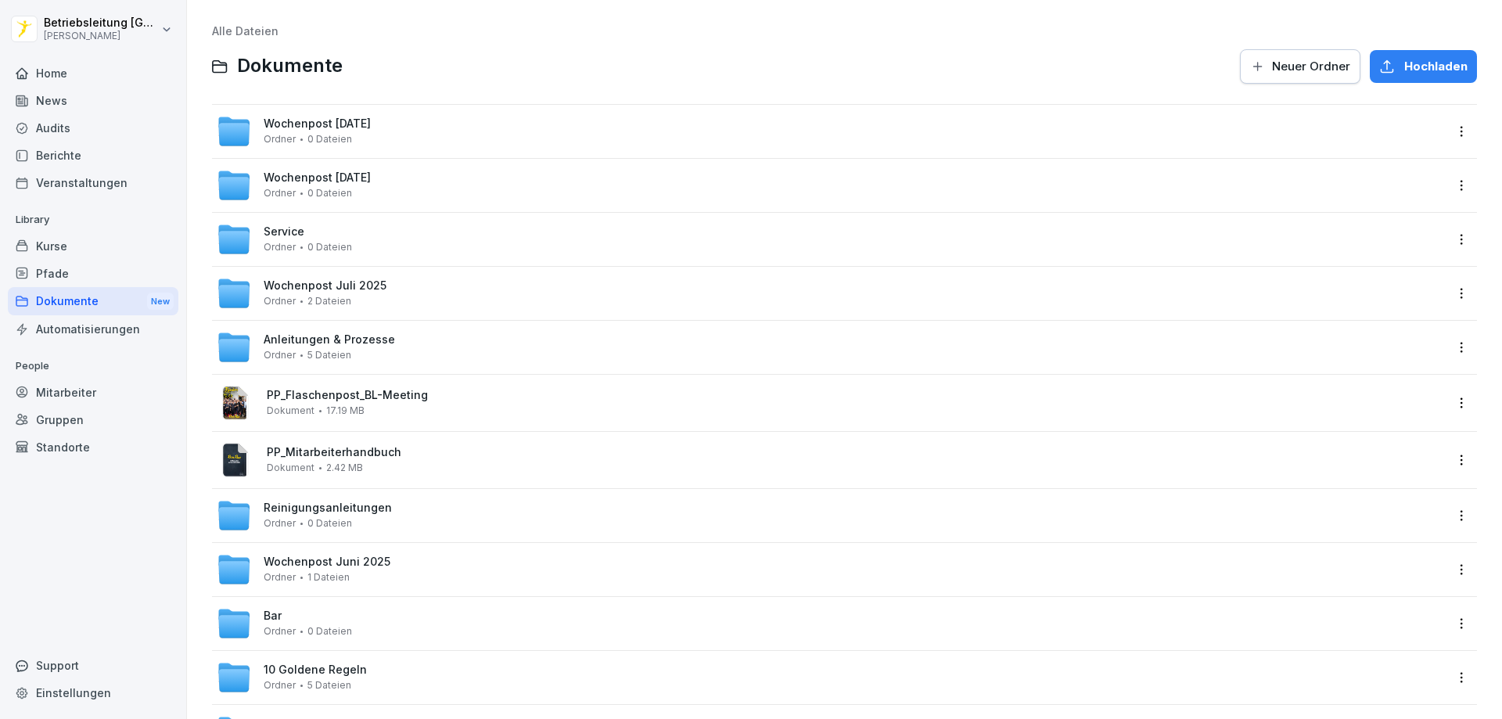
click at [650, 338] on div "Anleitungen & Prozesse Ordner 5 Dateien" at bounding box center [830, 347] width 1227 height 34
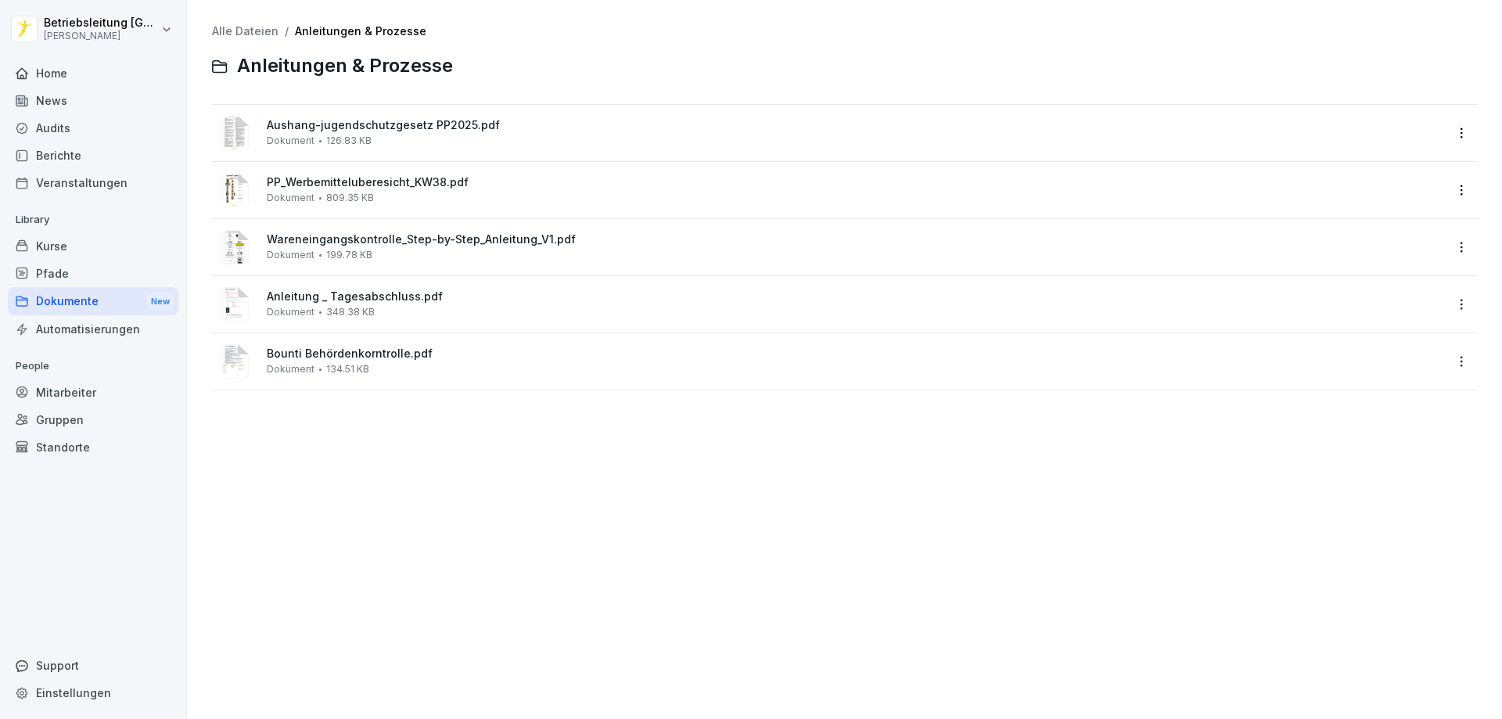
click at [94, 300] on div "Dokumente New" at bounding box center [93, 301] width 171 height 29
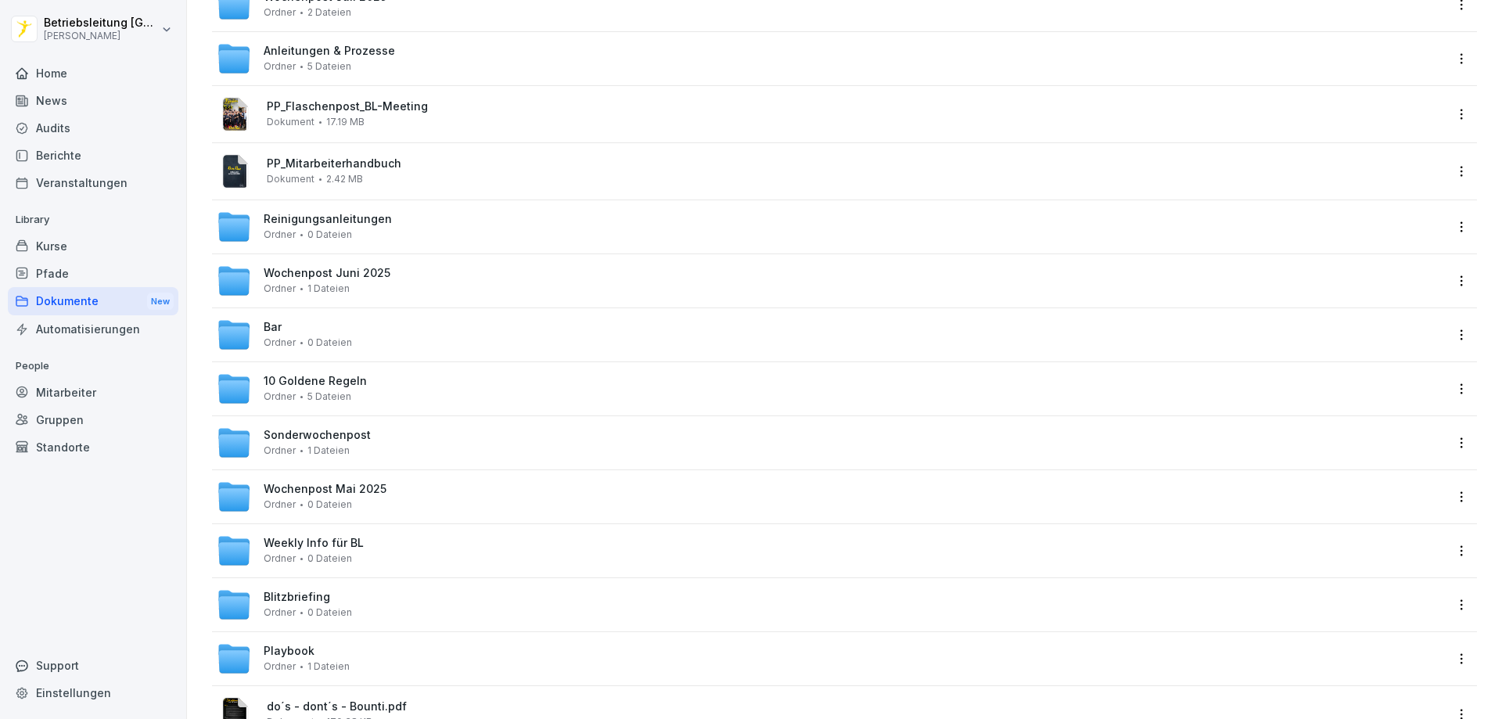
scroll to position [313, 0]
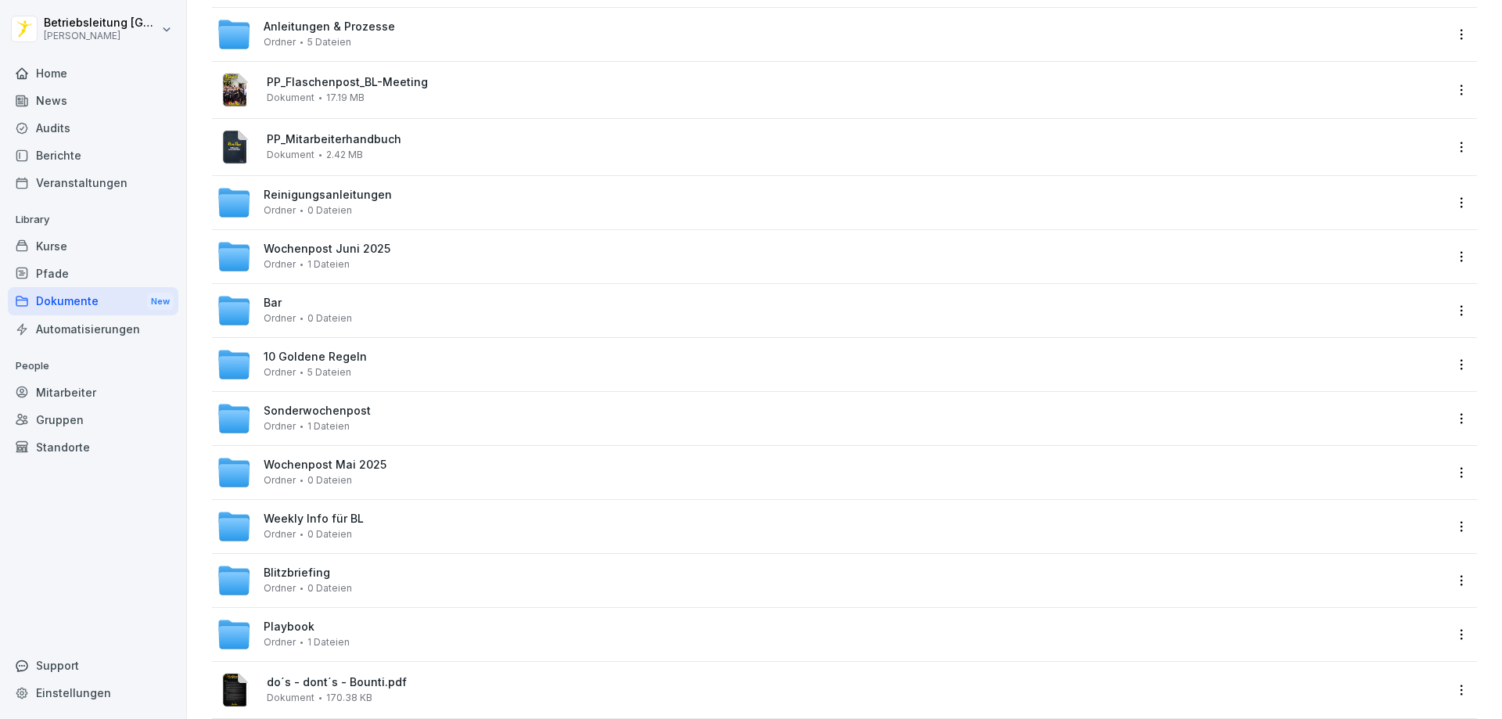
click at [486, 433] on div "Sonderwochenpost Ordner 1 Dateien" at bounding box center [830, 418] width 1227 height 34
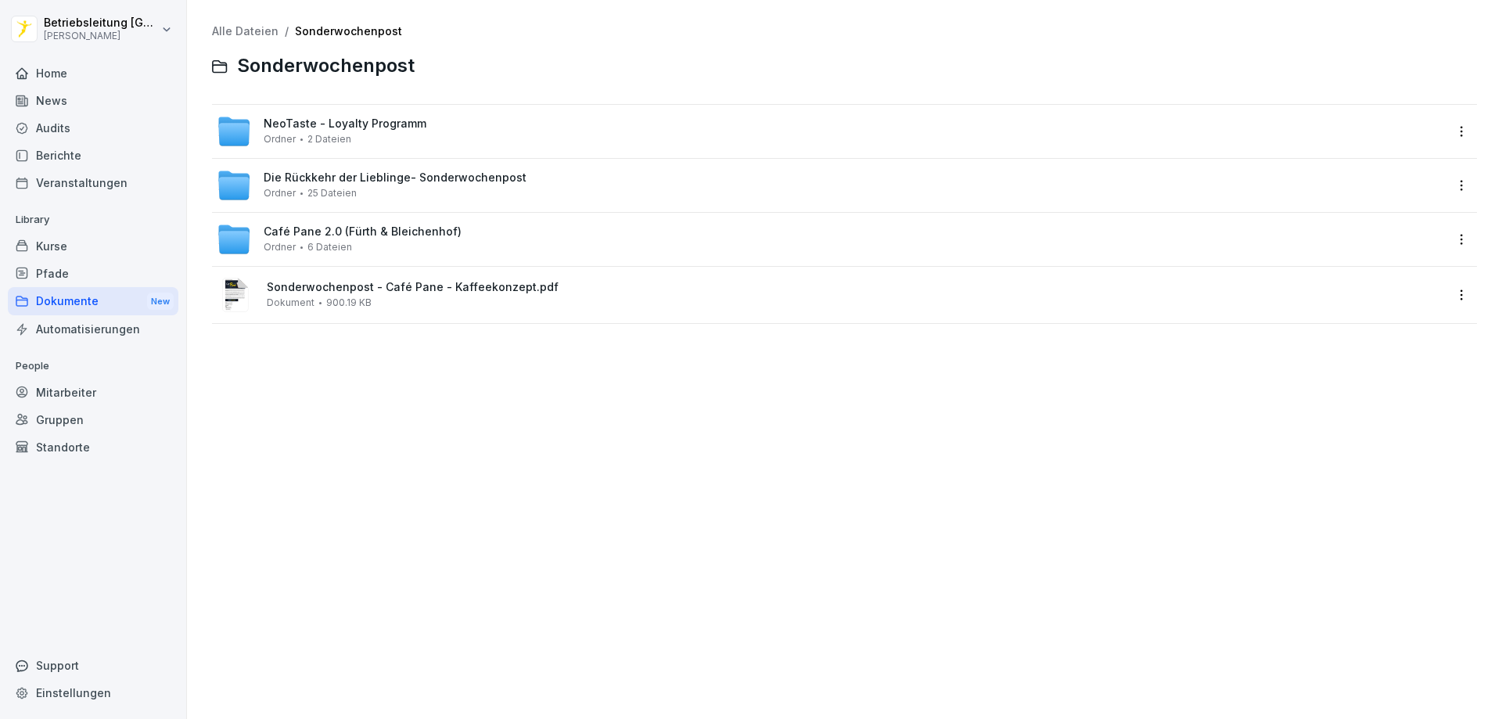
click at [357, 171] on span "Die Rückkehr der Lieblinge- Sonderwochenpost" at bounding box center [395, 177] width 263 height 13
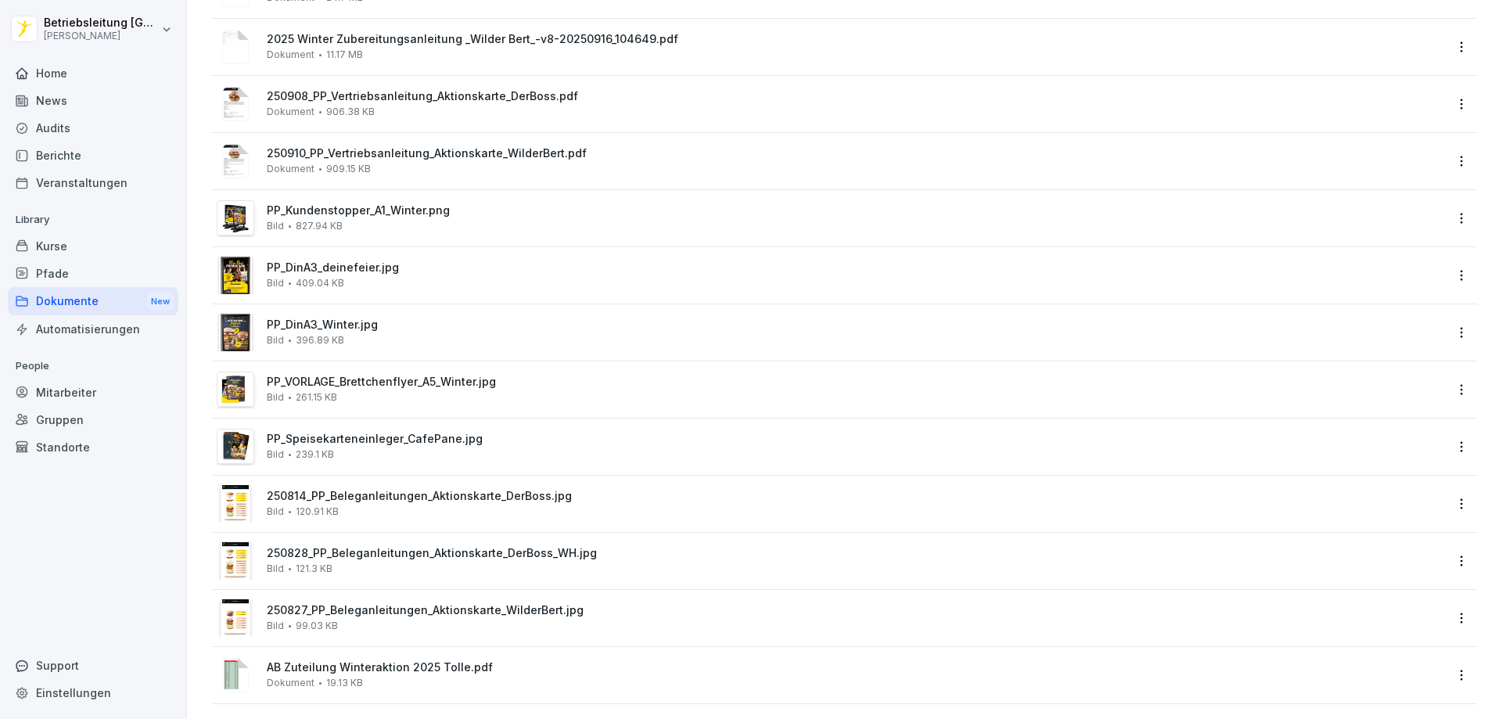
scroll to position [850, 0]
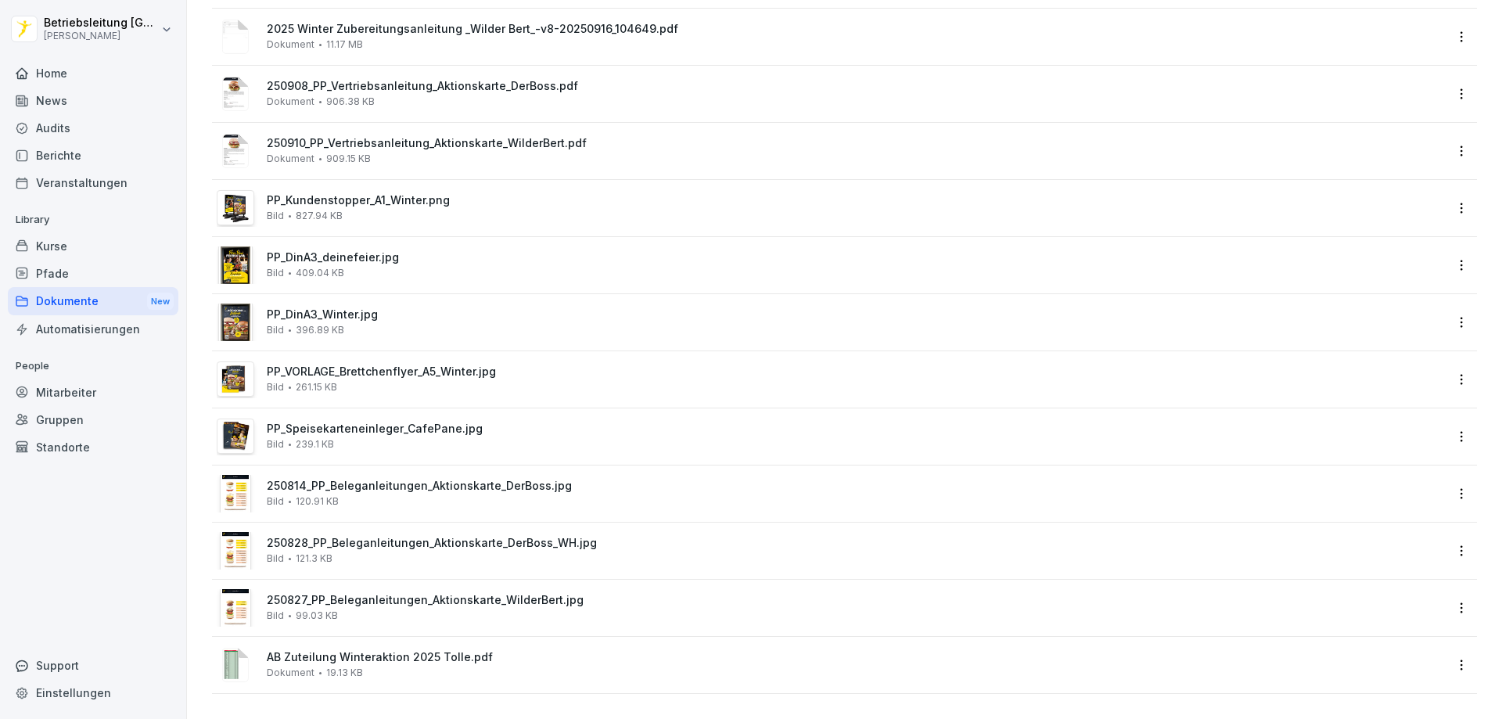
click at [407, 490] on div "250814_PP_Beleganleitungen_Aktionskarte_DerBoss.jpg Bild 120.91 KB" at bounding box center [855, 493] width 1177 height 27
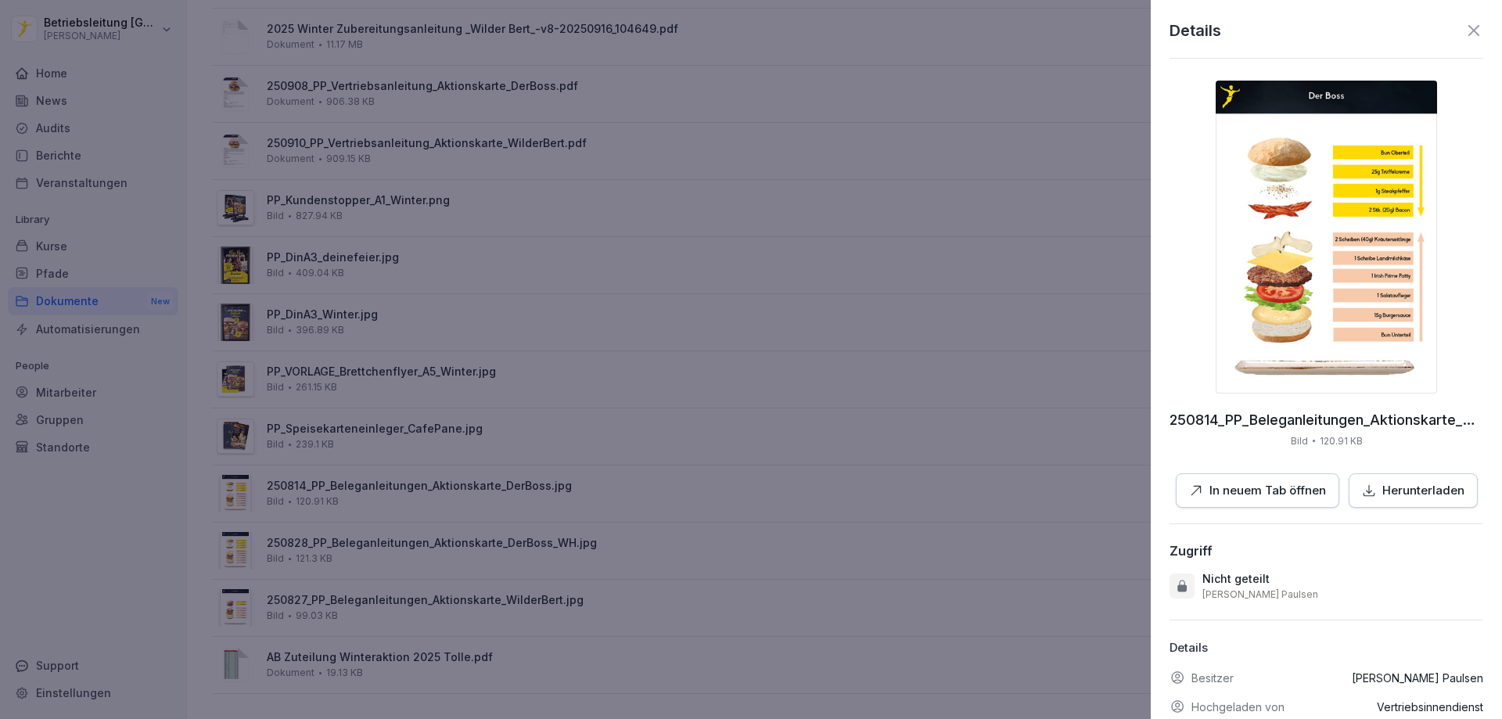
click at [1256, 488] on p "In neuem Tab öffnen" at bounding box center [1267, 491] width 117 height 18
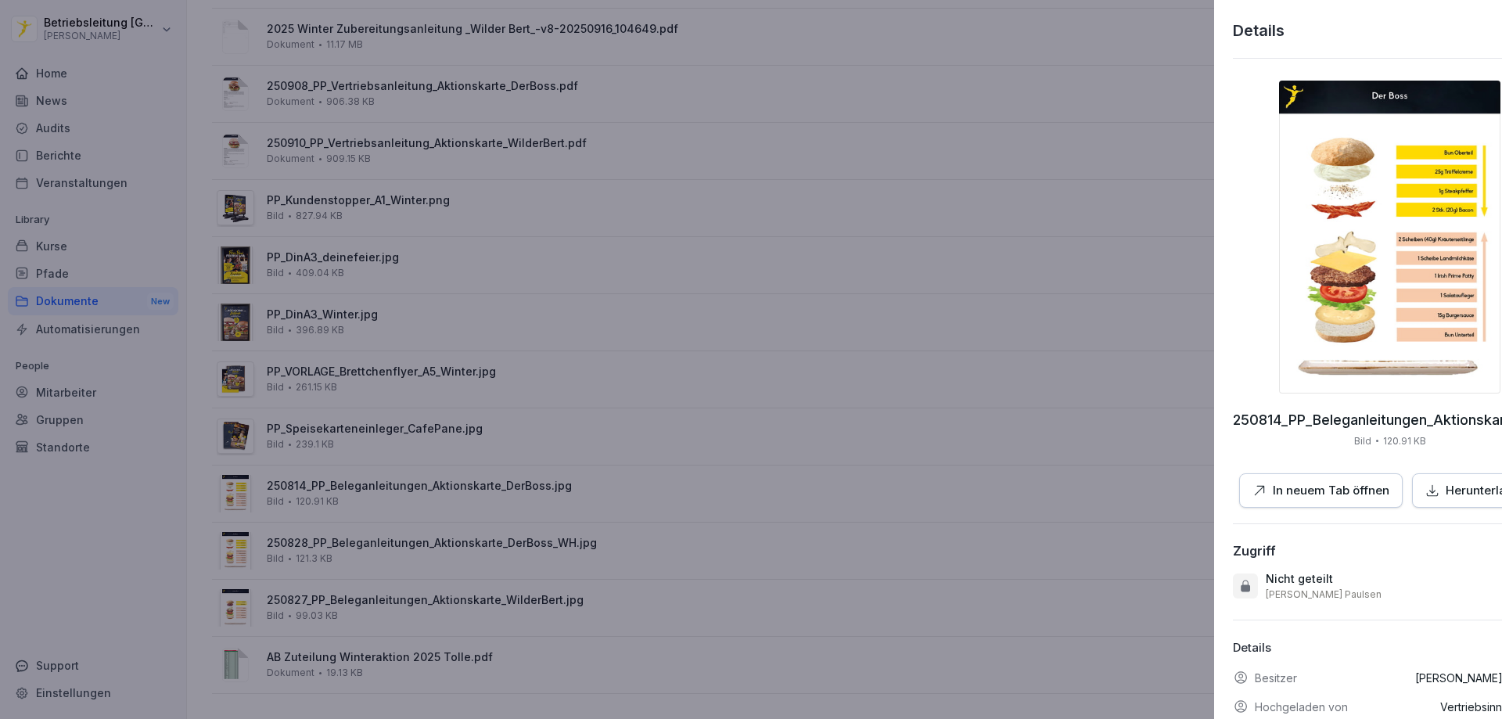
click at [875, 451] on div at bounding box center [751, 359] width 1502 height 719
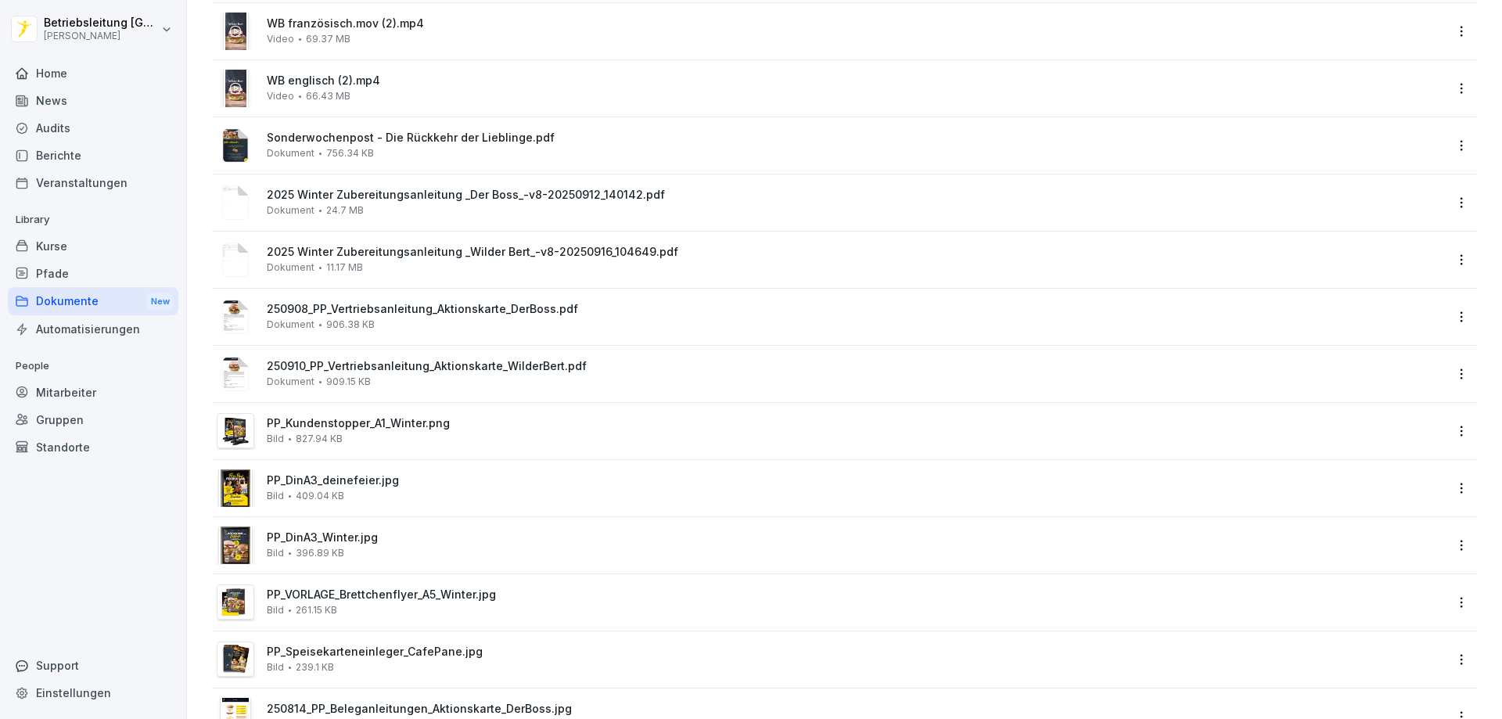
scroll to position [537, 0]
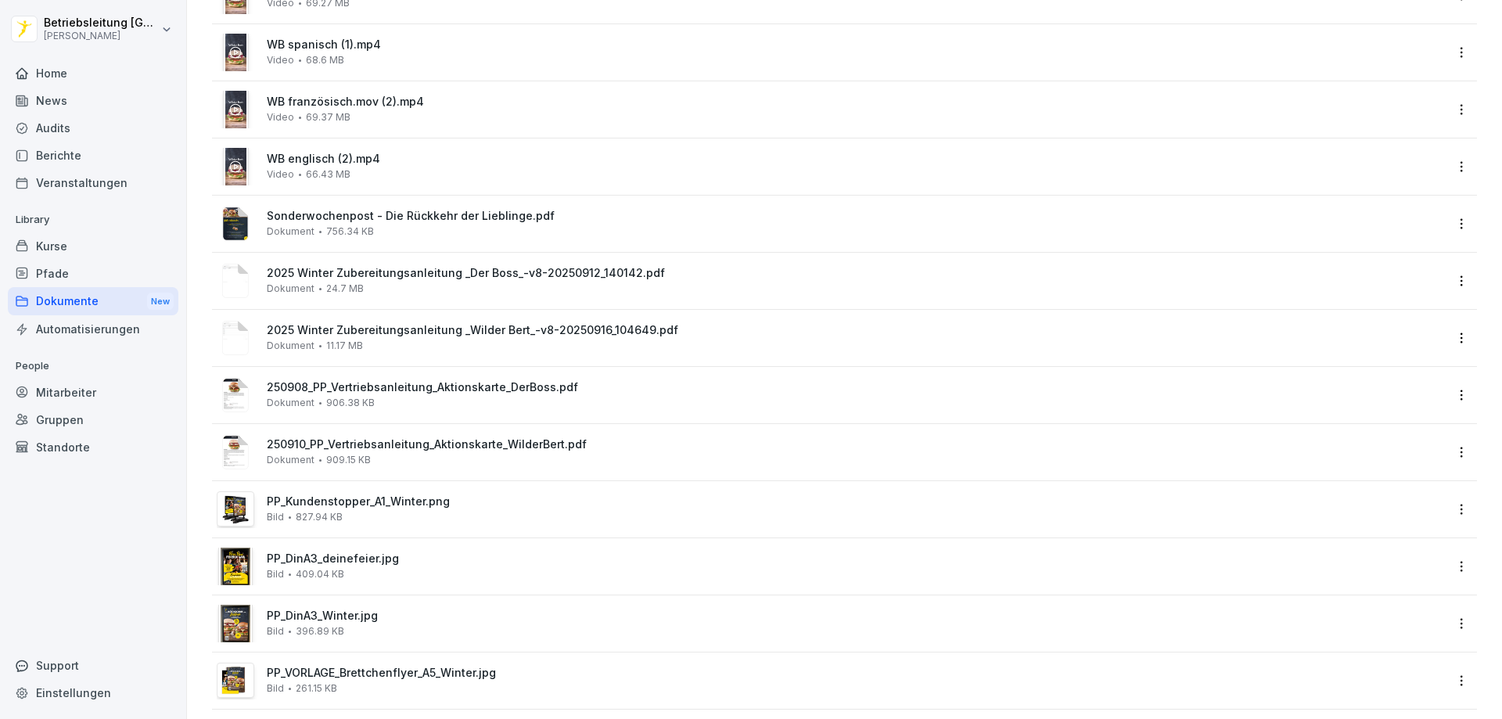
click at [427, 453] on div "250910_PP_Vertriebsanleitung_Aktionskarte_WilderBert.pdf Dokument 909.15 KB" at bounding box center [855, 451] width 1177 height 27
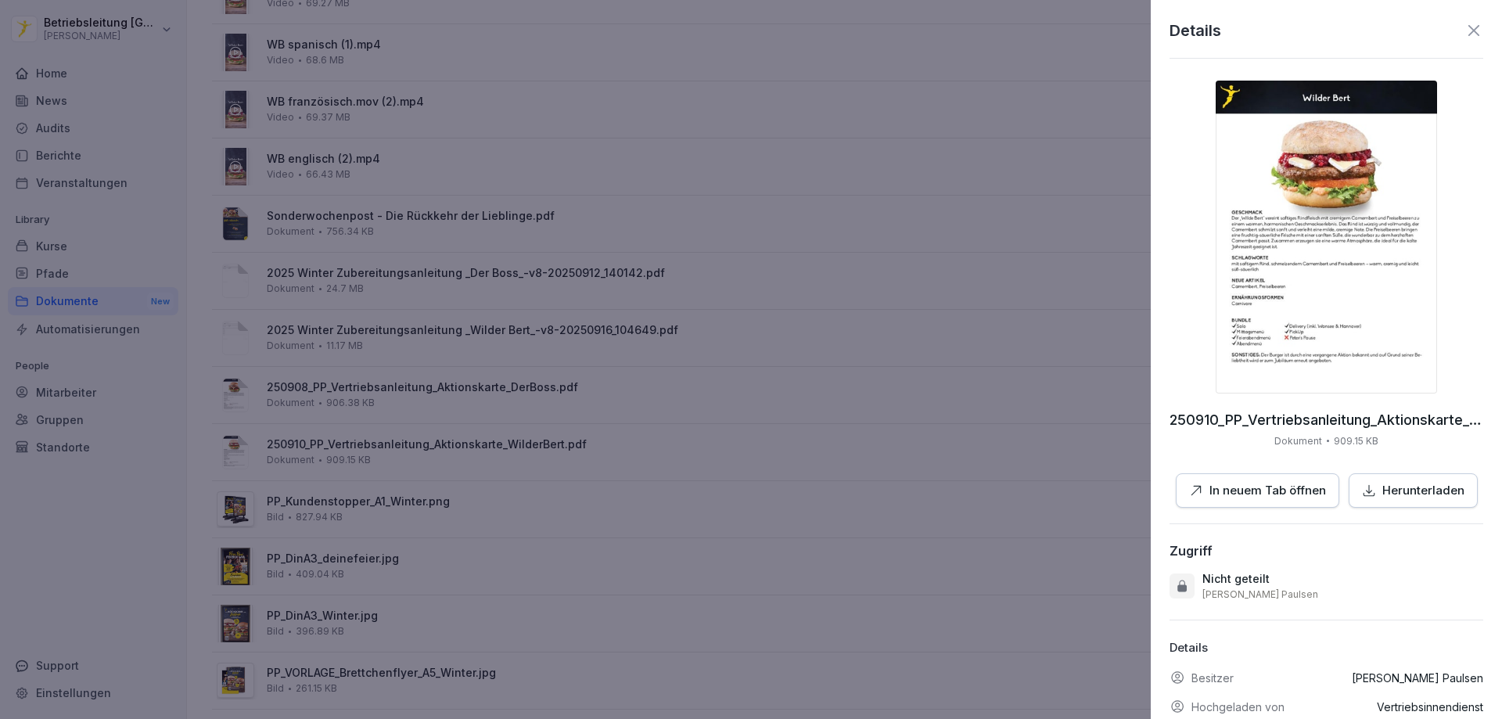
click at [425, 393] on div at bounding box center [751, 359] width 1502 height 719
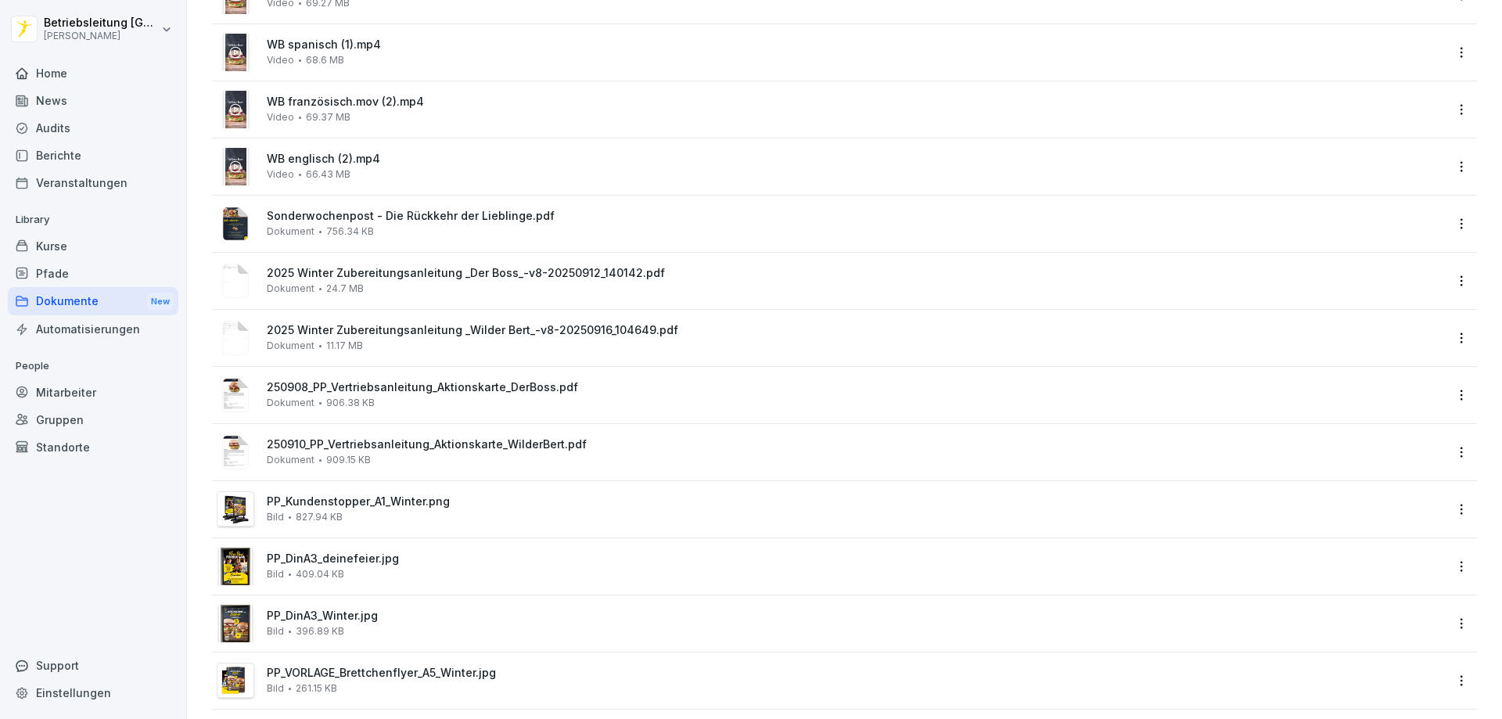
click at [445, 386] on span "250908_PP_Vertriebsanleitung_Aktionskarte_DerBoss.pdf" at bounding box center [855, 387] width 1177 height 13
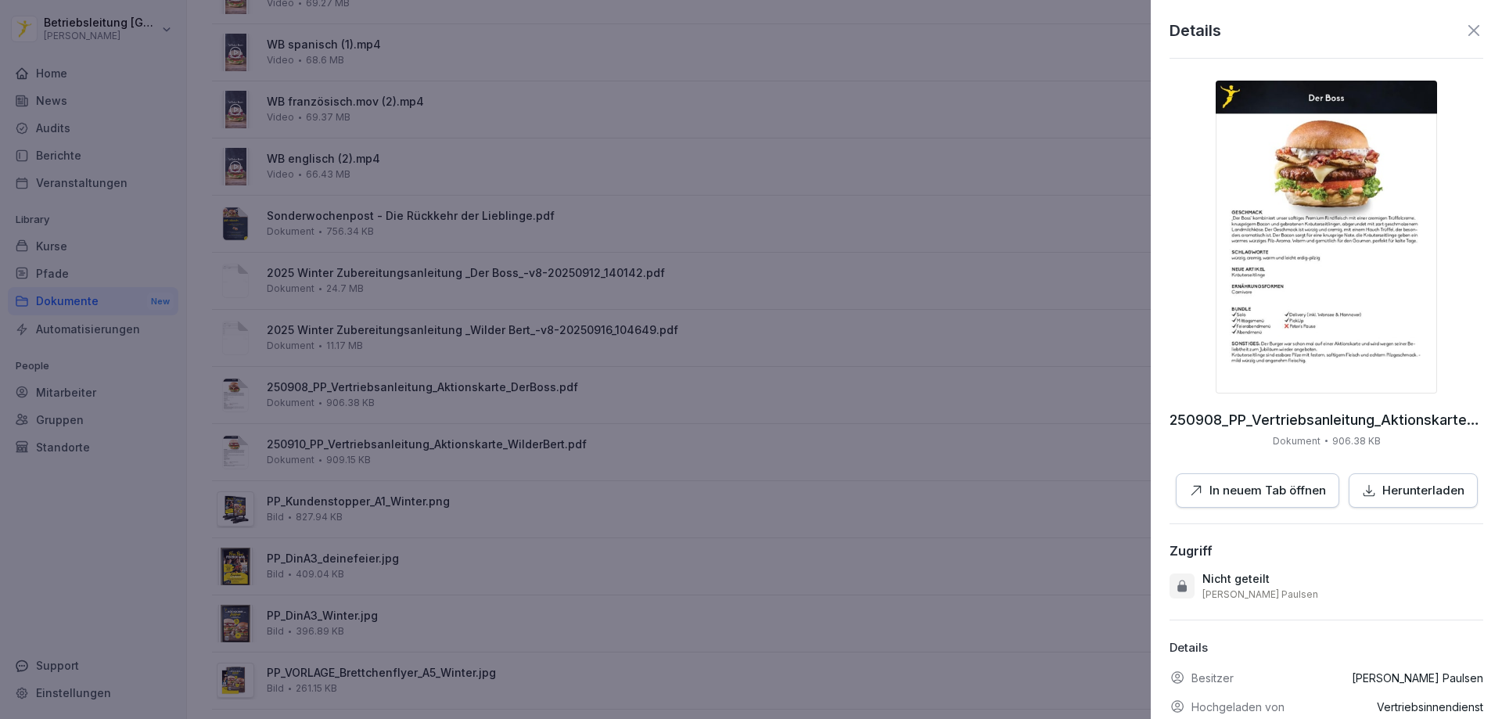
click at [1250, 483] on p "In neuem Tab öffnen" at bounding box center [1267, 491] width 117 height 18
click at [715, 437] on div at bounding box center [751, 359] width 1502 height 719
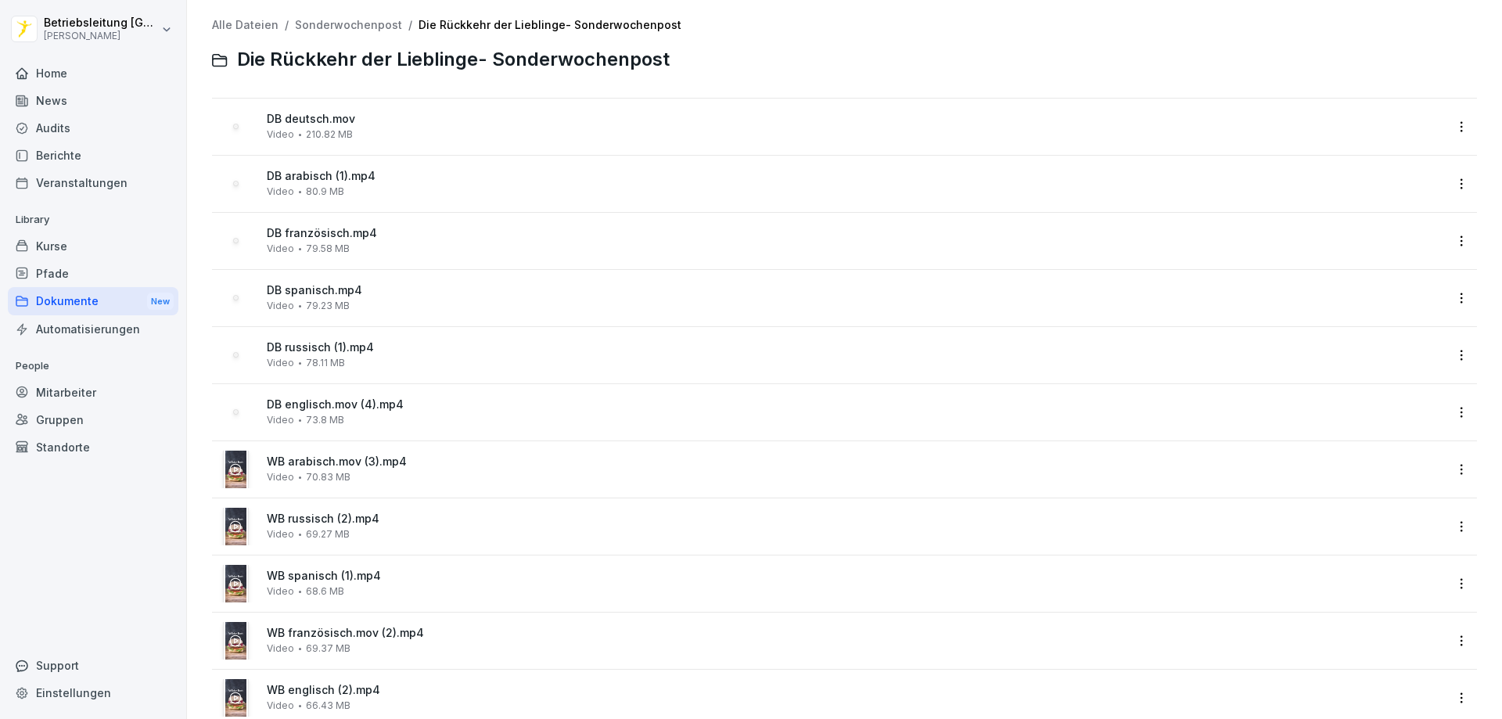
scroll to position [0, 0]
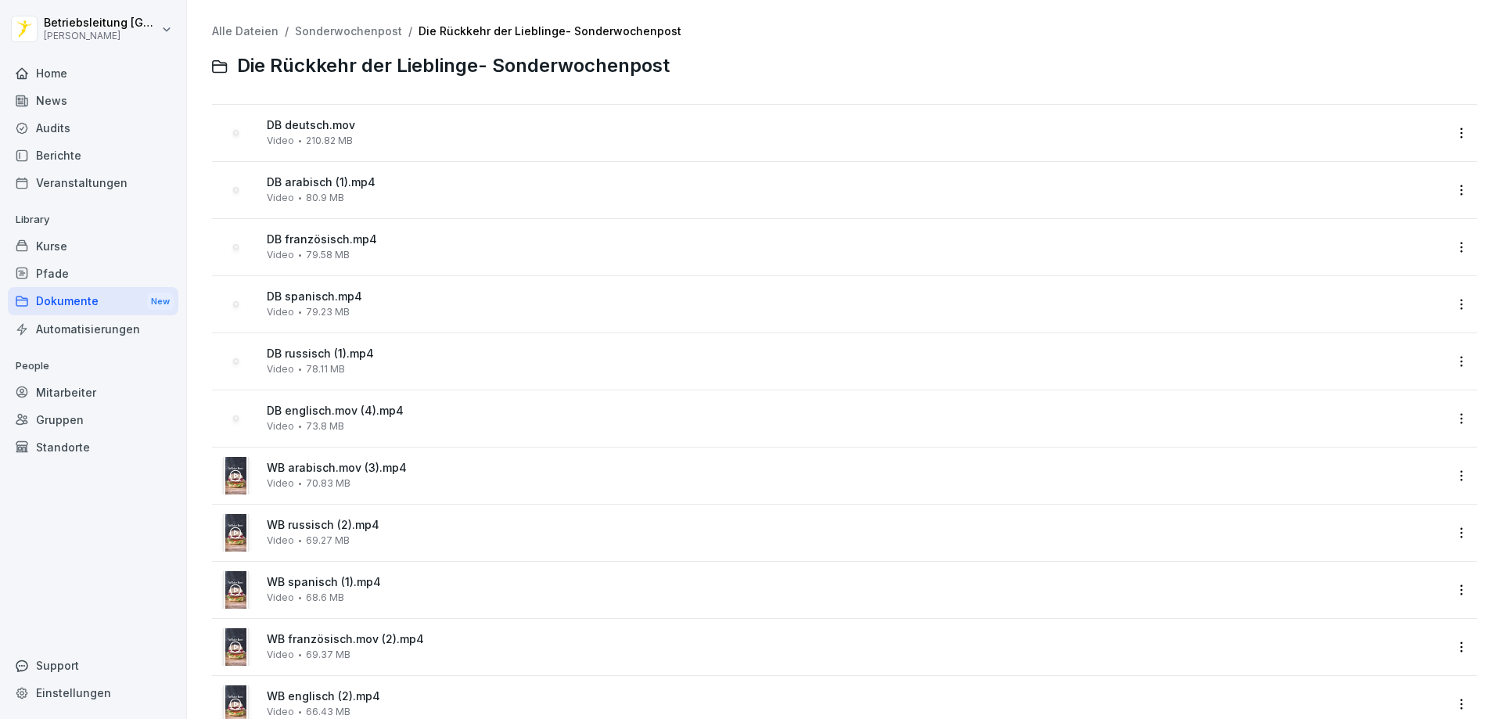
click at [453, 150] on div "DB deutsch.mov Video 210.82 MB" at bounding box center [830, 133] width 1227 height 38
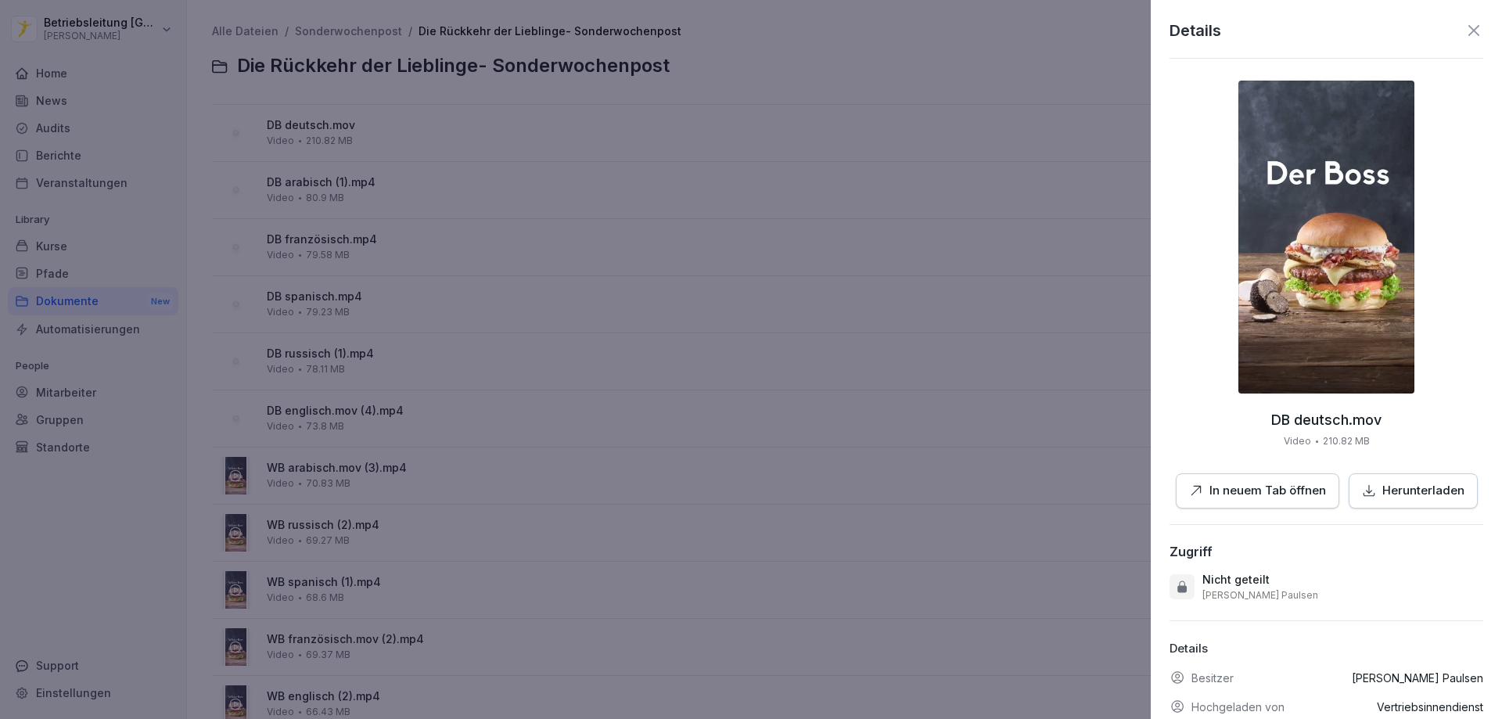
click at [1325, 499] on button "In neuem Tab öffnen" at bounding box center [1257, 490] width 163 height 35
click at [1258, 487] on p "In neuem Tab öffnen" at bounding box center [1267, 491] width 117 height 18
click at [832, 149] on div at bounding box center [751, 359] width 1502 height 719
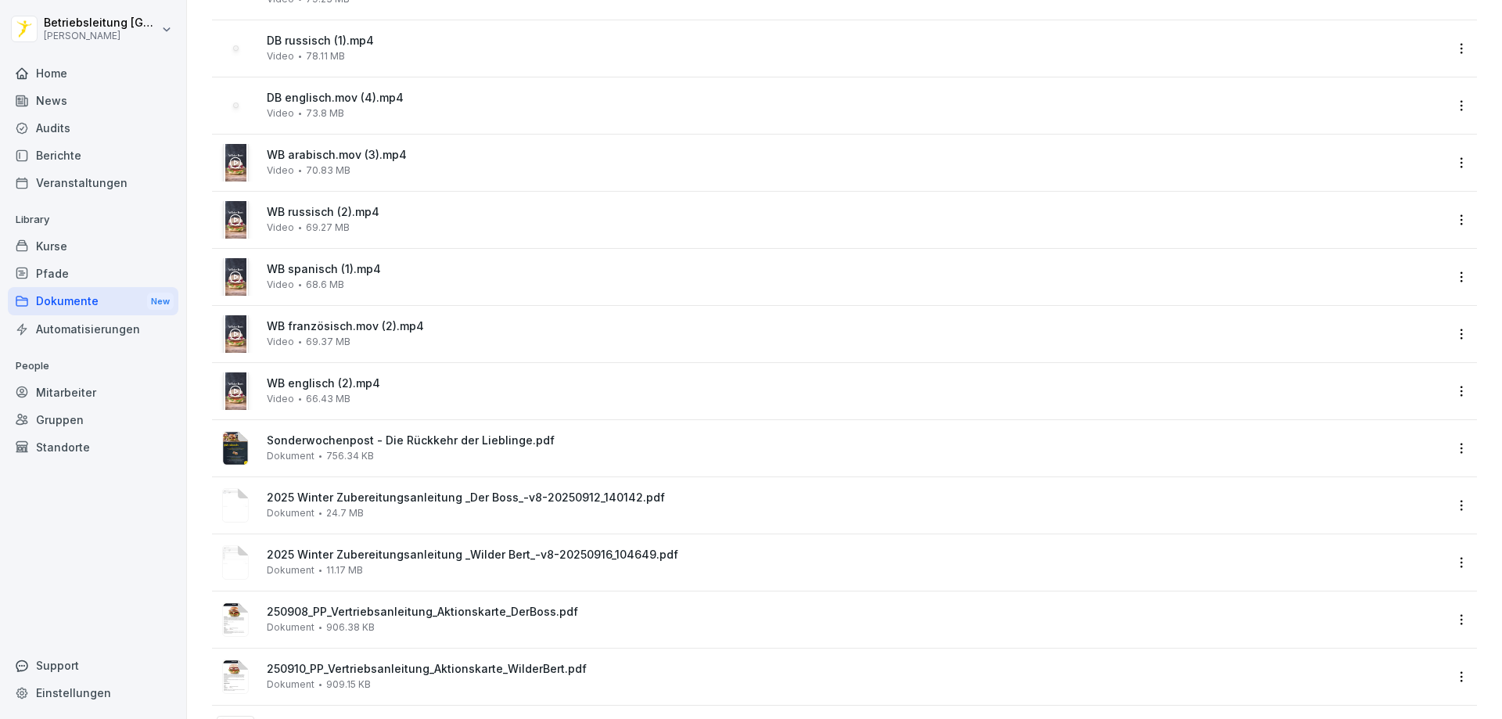
scroll to position [391, 0]
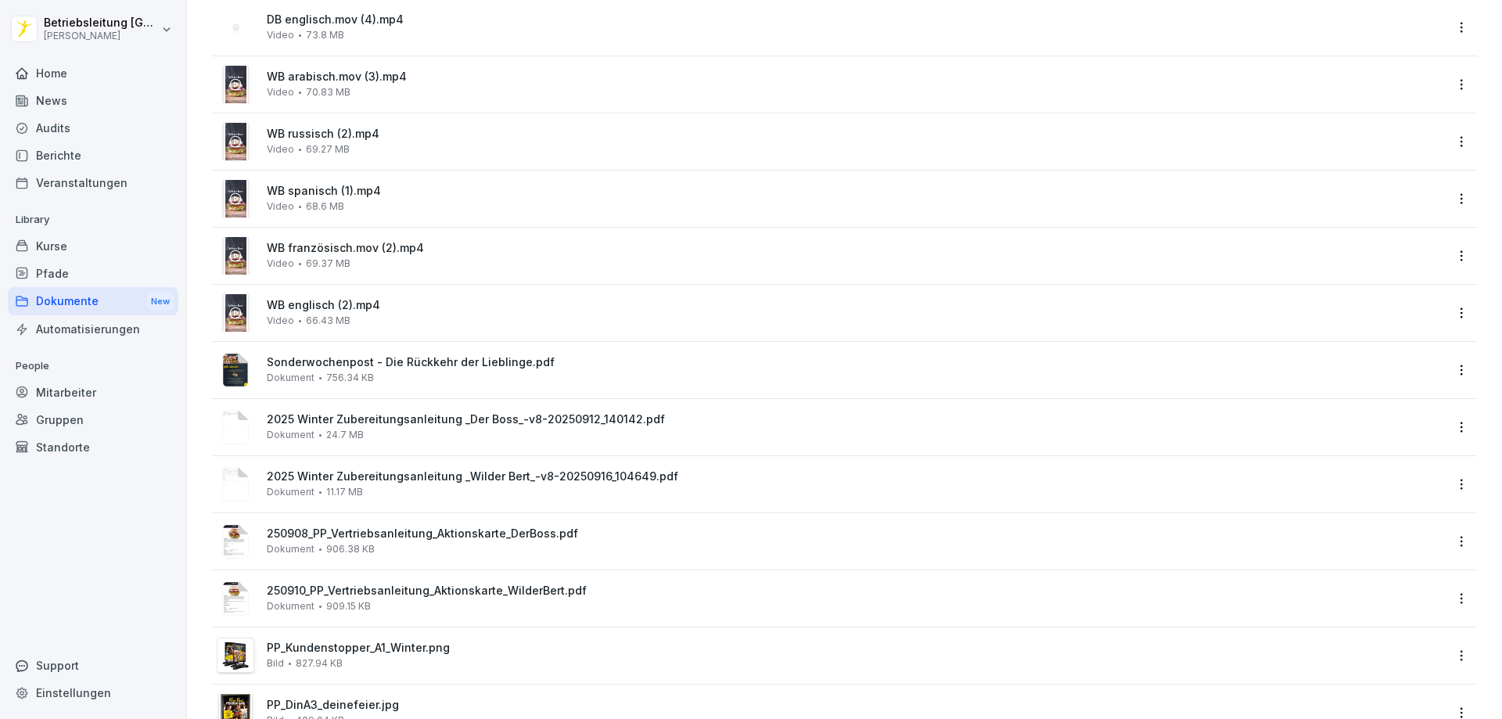
click at [410, 413] on span "2025 Winter Zubereitungsanleitung _Der Boss_-v8-20250912_140142.pdf" at bounding box center [855, 419] width 1177 height 13
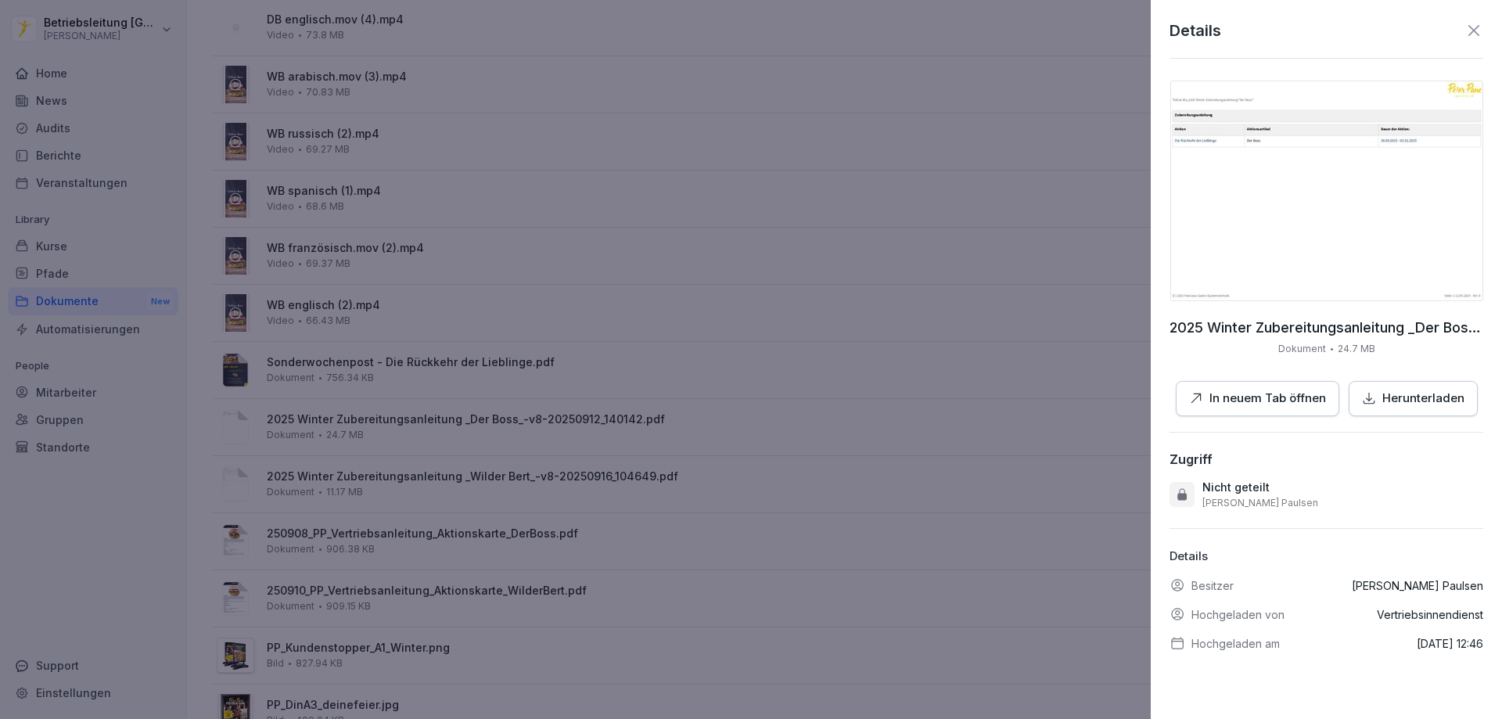
click at [1239, 393] on p "In neuem Tab öffnen" at bounding box center [1267, 399] width 117 height 18
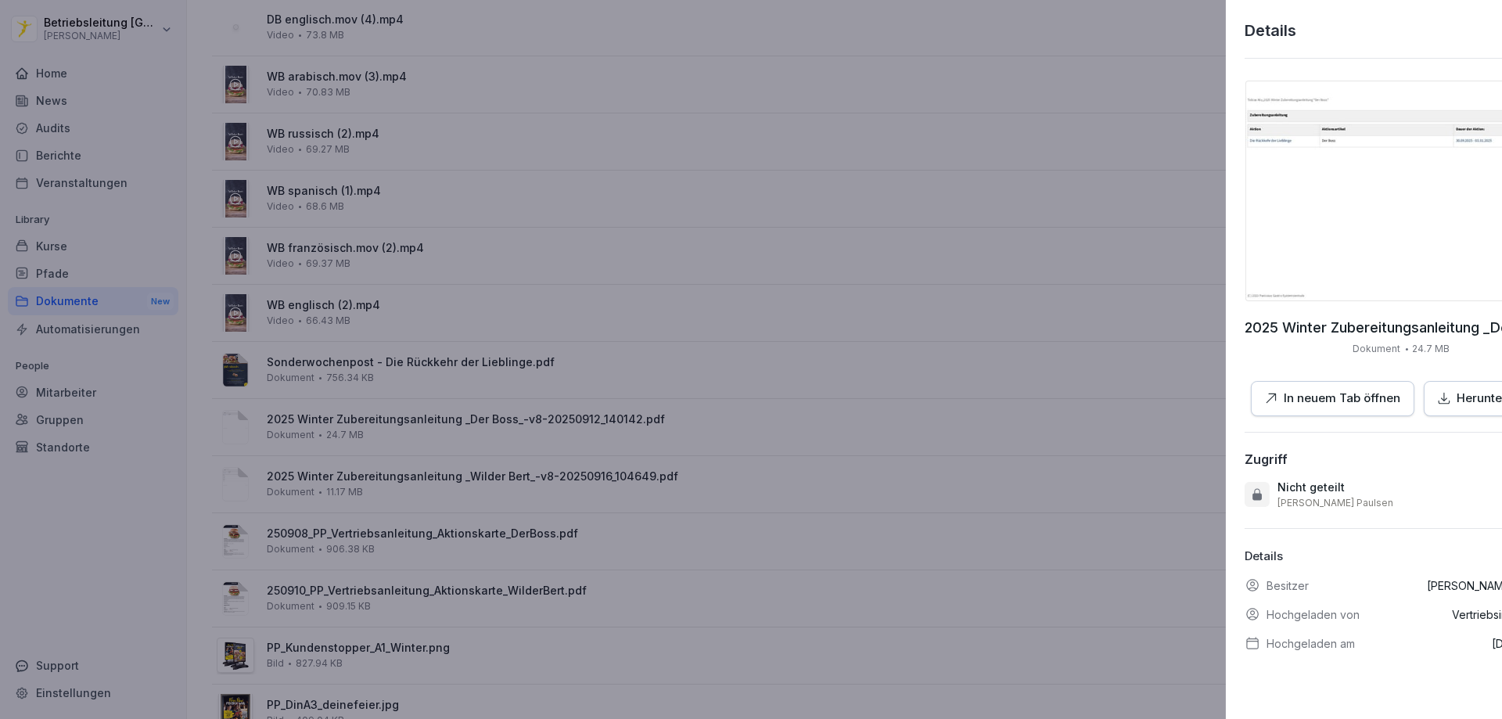
click at [505, 274] on div at bounding box center [751, 359] width 1502 height 719
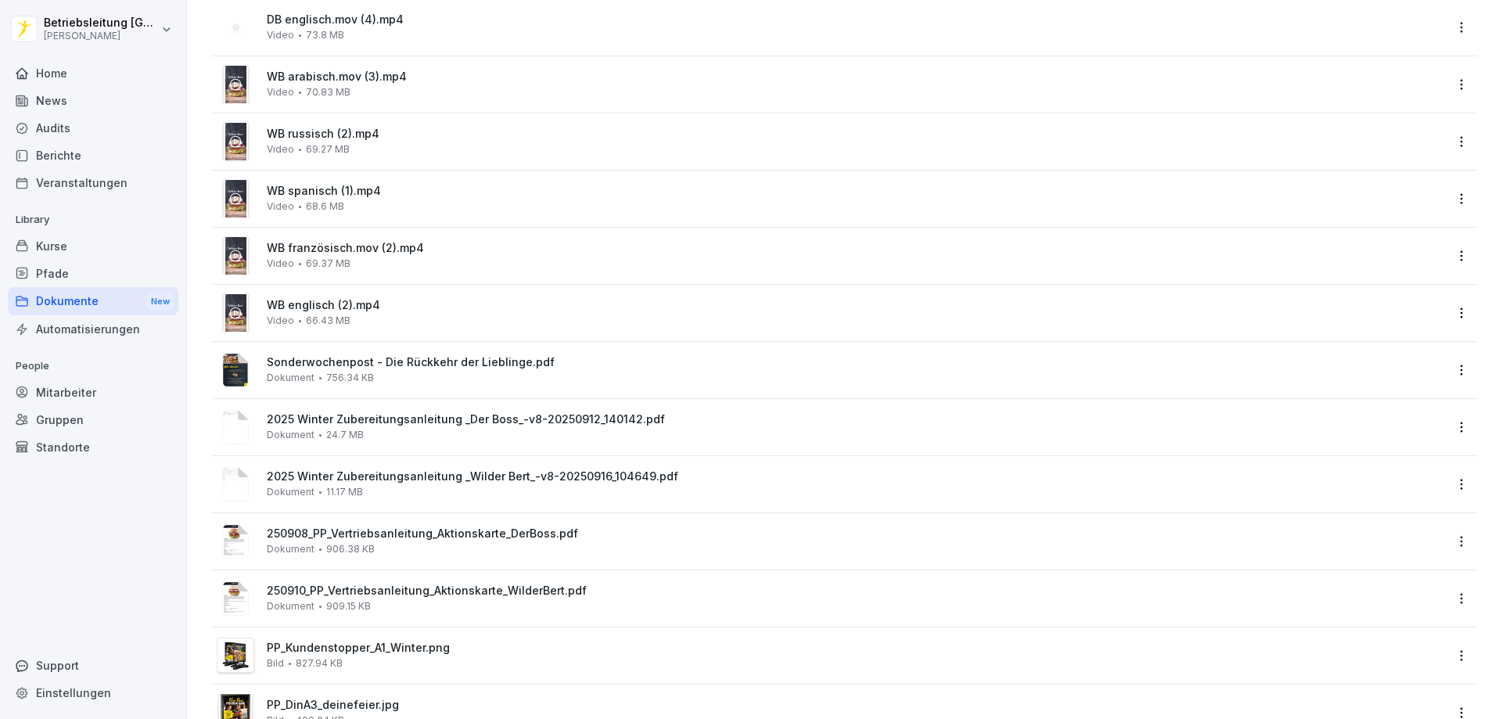
click at [76, 300] on div "Dokumente New" at bounding box center [93, 301] width 171 height 29
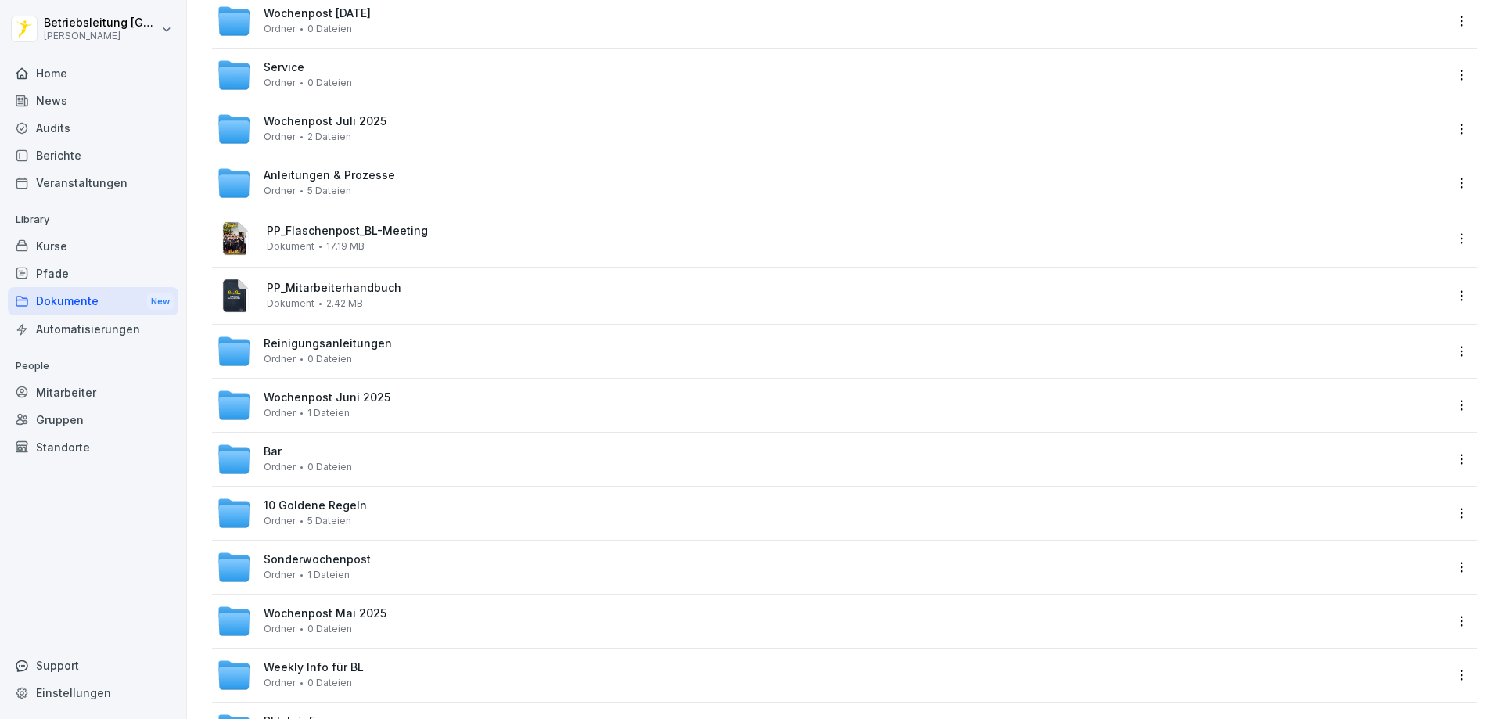
scroll to position [235, 0]
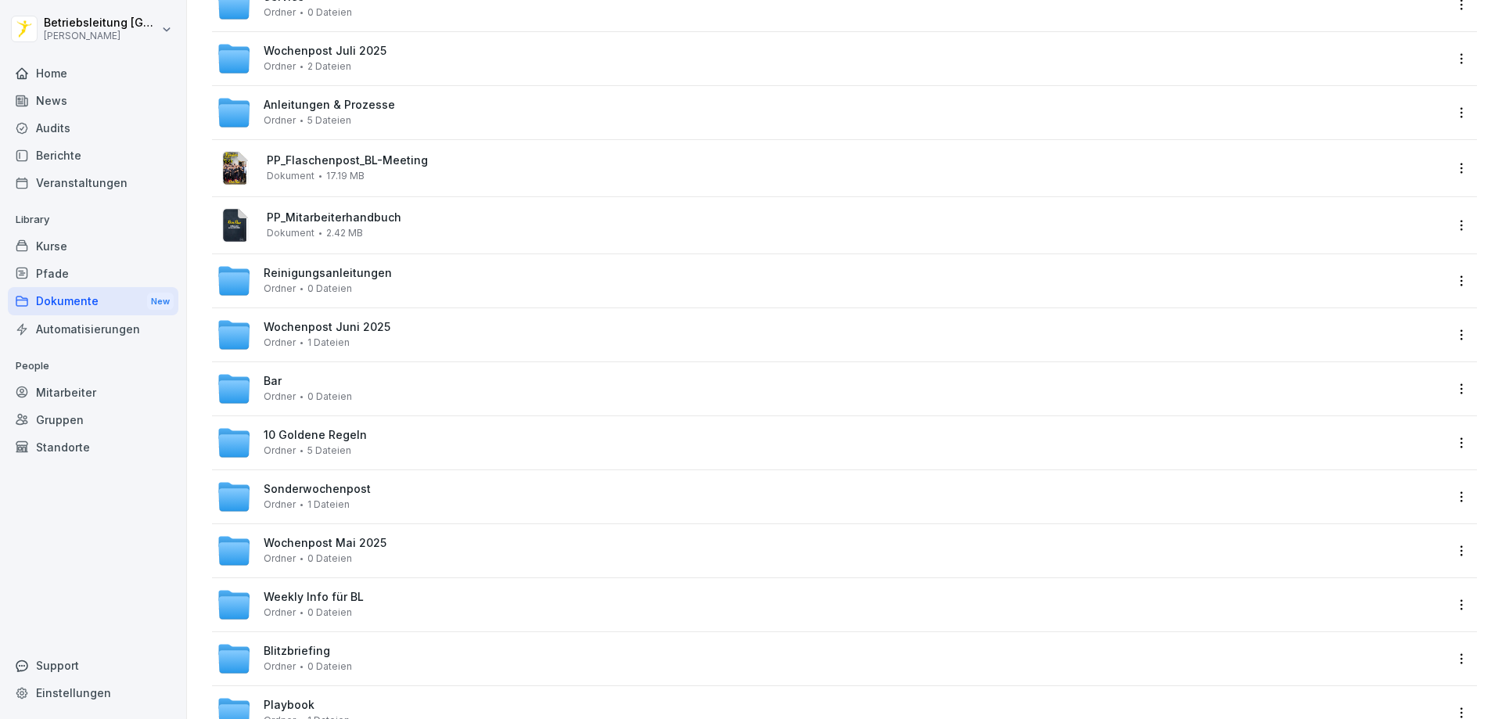
click at [423, 597] on div "Weekly Info für BL Ordner 0 Dateien" at bounding box center [830, 604] width 1227 height 34
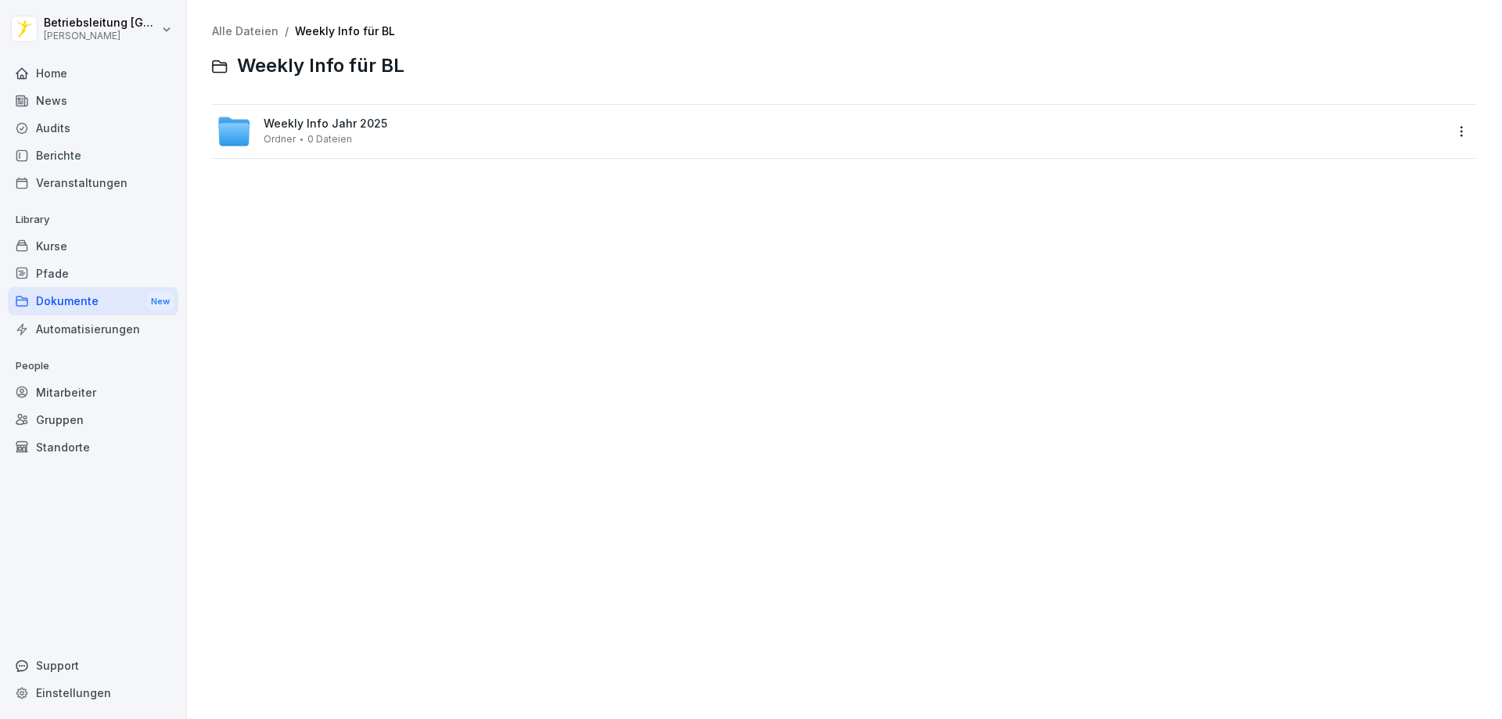
click at [396, 116] on div "Weekly Info Jahr 2025 Ordner 0 Dateien" at bounding box center [830, 131] width 1227 height 34
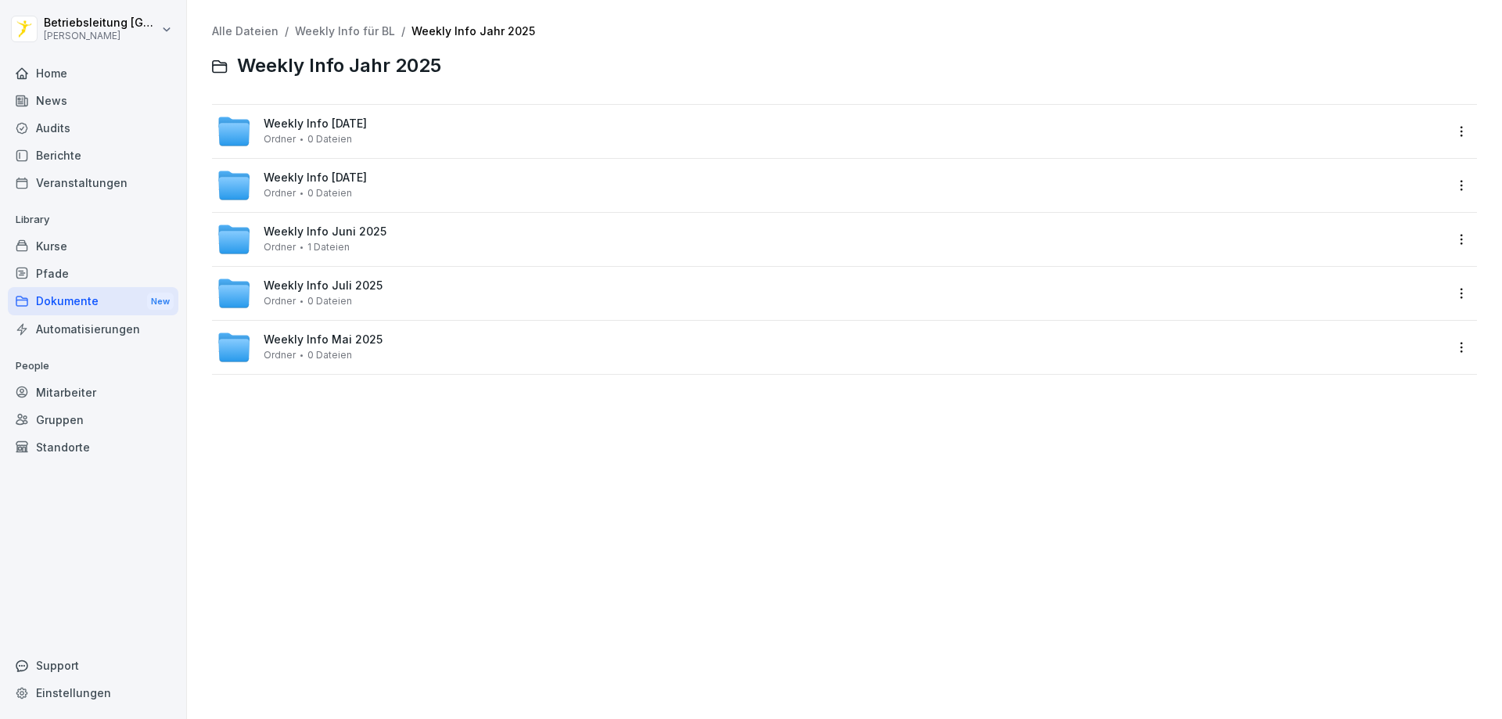
click at [367, 122] on span "Weekly Info [DATE]" at bounding box center [315, 123] width 103 height 13
click at [429, 114] on div "Weekly Info KW 40 Ordner 8 Dateien" at bounding box center [830, 131] width 1227 height 34
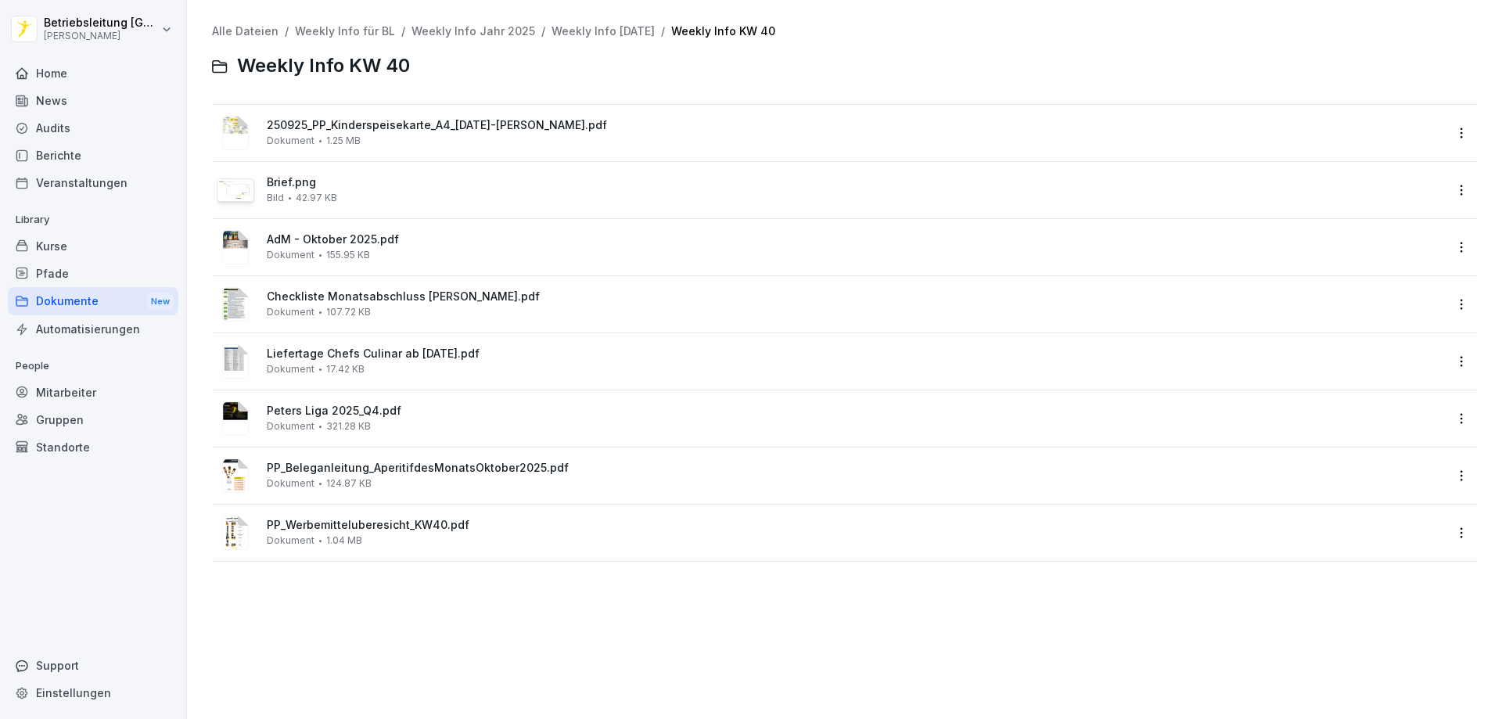
click at [95, 307] on div "Dokumente New" at bounding box center [93, 301] width 171 height 29
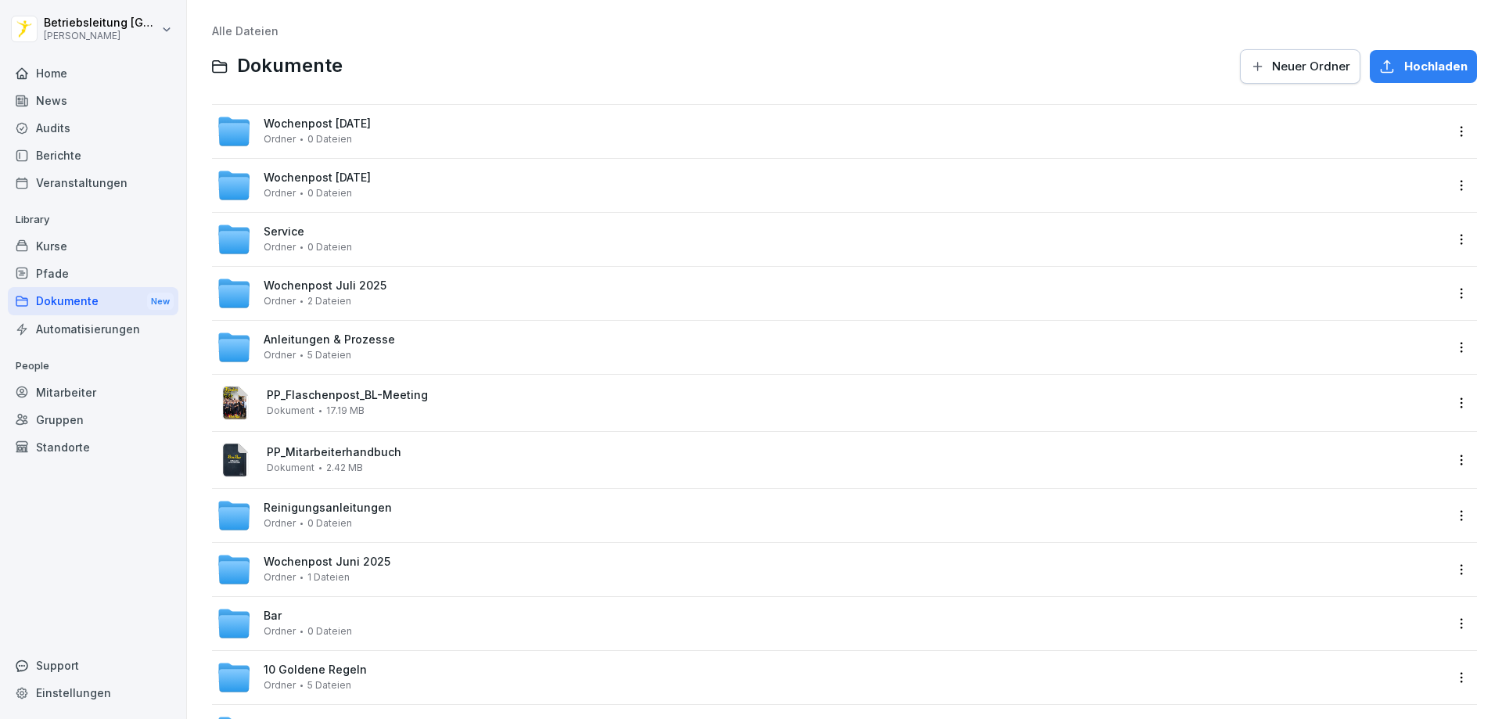
click at [429, 118] on div "Wochenpost [DATE] Ordner 0 Dateien" at bounding box center [830, 131] width 1227 height 34
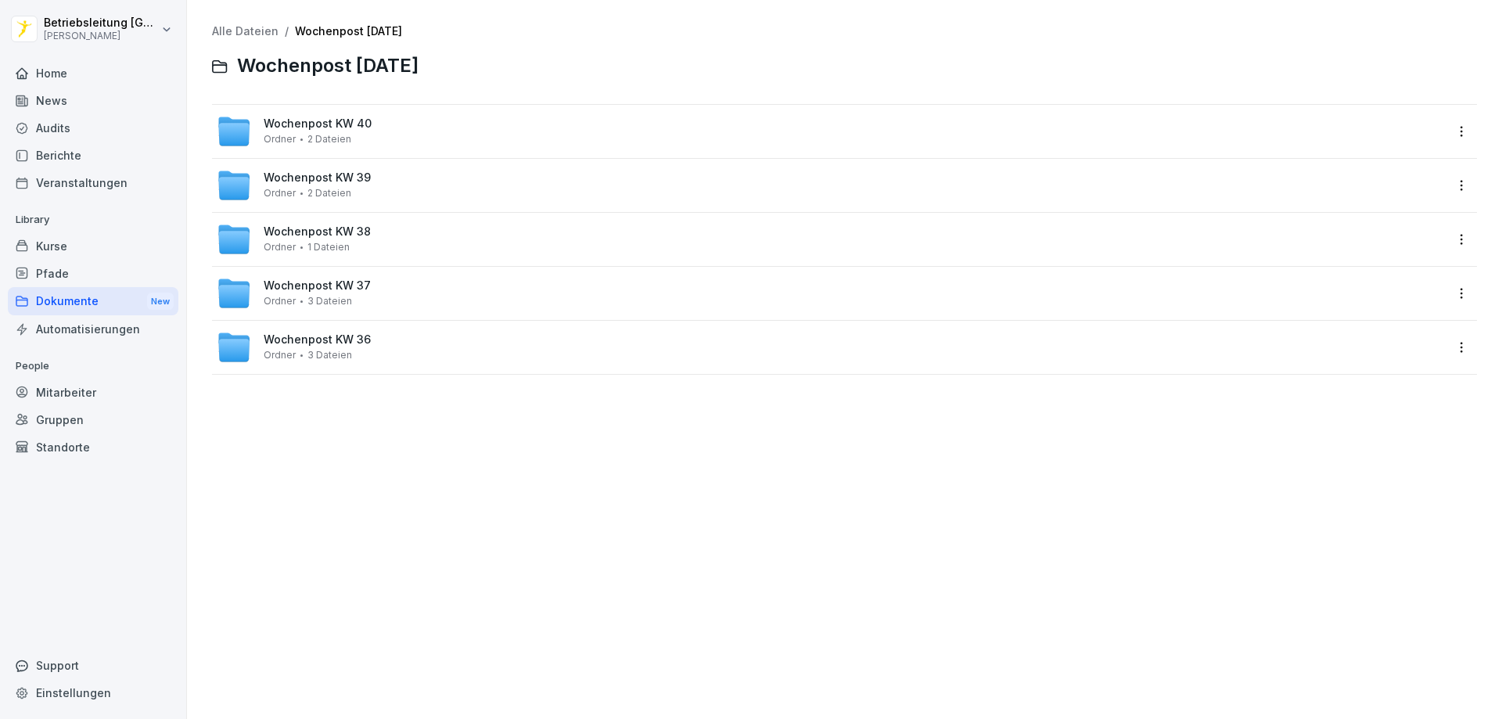
click at [403, 140] on div "Wochenpost KW 40 Ordner 2 Dateien" at bounding box center [830, 131] width 1227 height 34
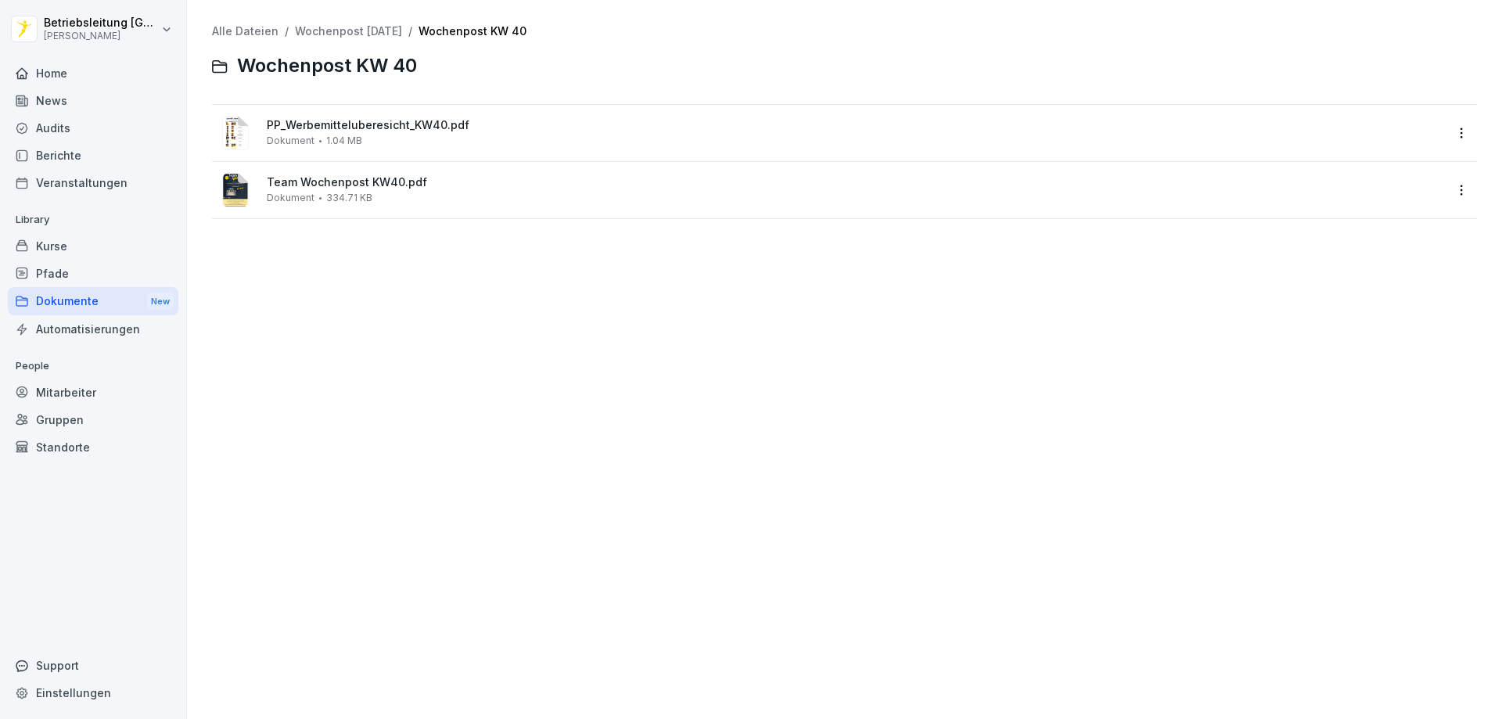
click at [389, 193] on div "Team Wochenpost KW40.pdf Dokument 334.71 KB" at bounding box center [855, 189] width 1177 height 27
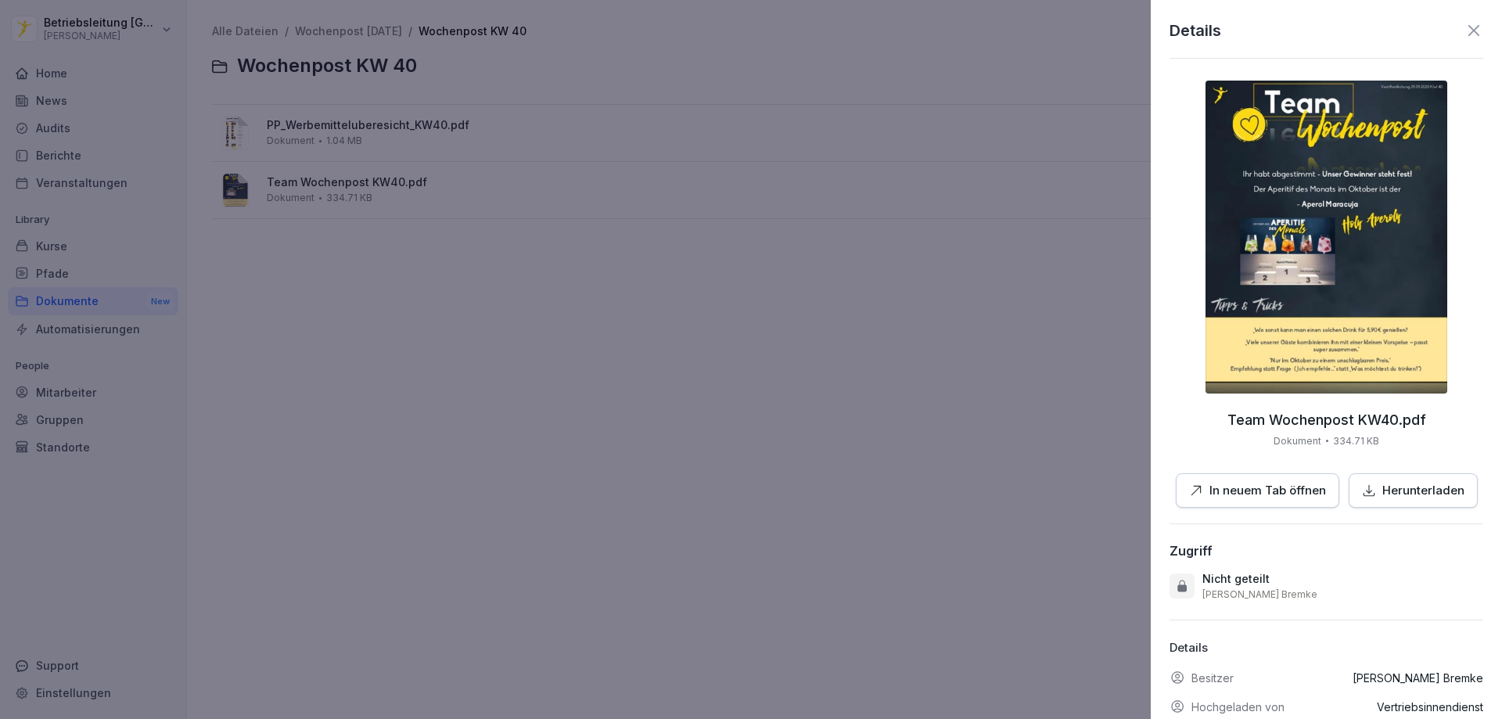
click at [1300, 494] on p "In neuem Tab öffnen" at bounding box center [1267, 491] width 117 height 18
click at [739, 414] on div at bounding box center [751, 359] width 1502 height 719
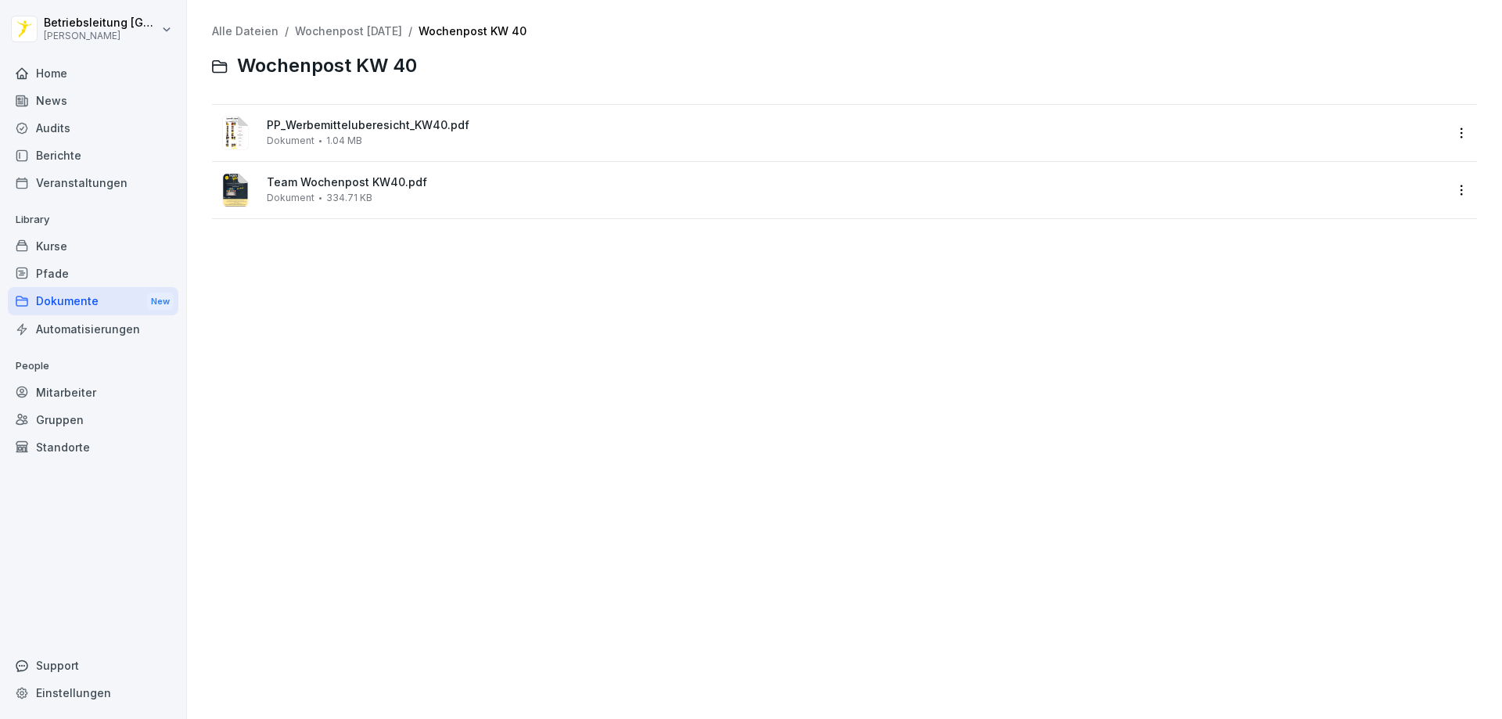
click at [421, 142] on div "PP_Werbemitteluberesicht_KW40.pdf Dokument 1.04 MB" at bounding box center [855, 132] width 1177 height 27
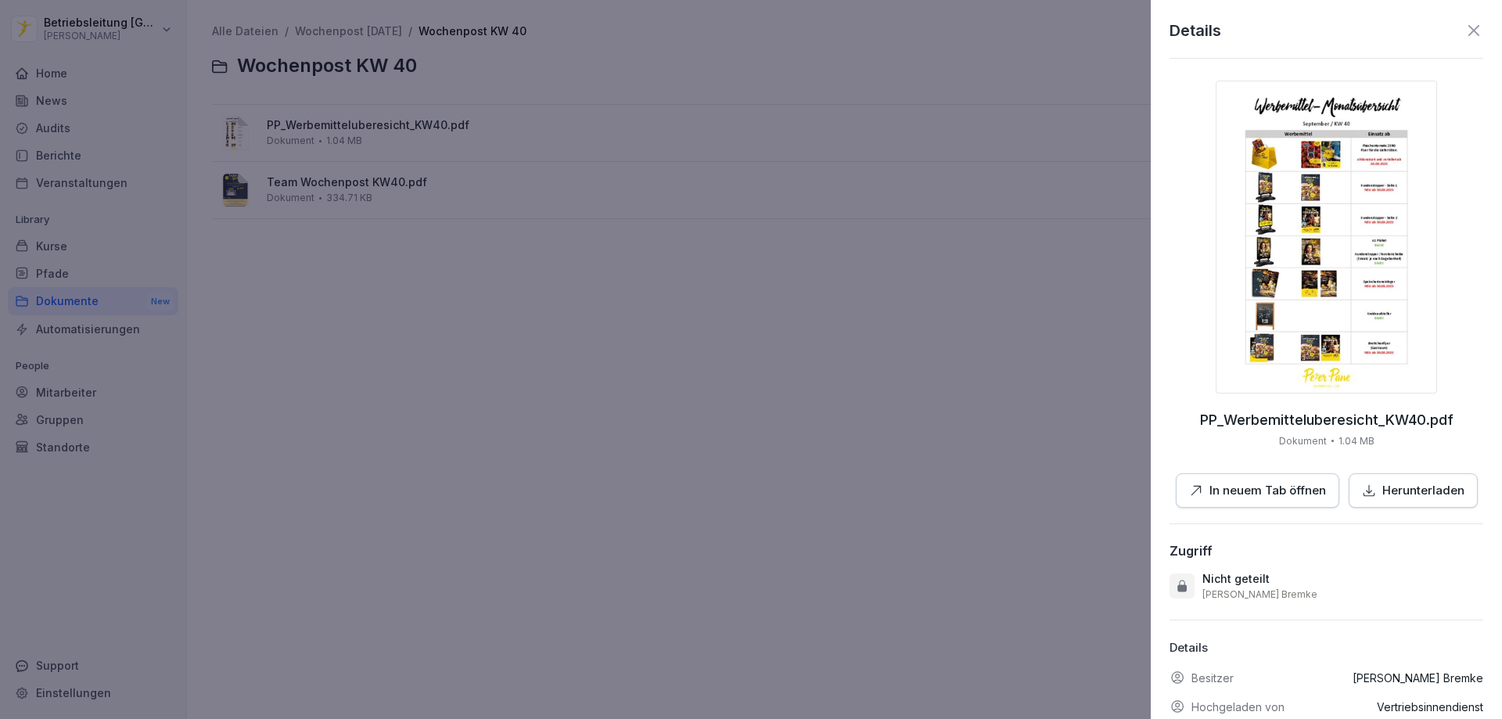
click at [823, 475] on div at bounding box center [751, 359] width 1502 height 719
